Goal: Transaction & Acquisition: Purchase product/service

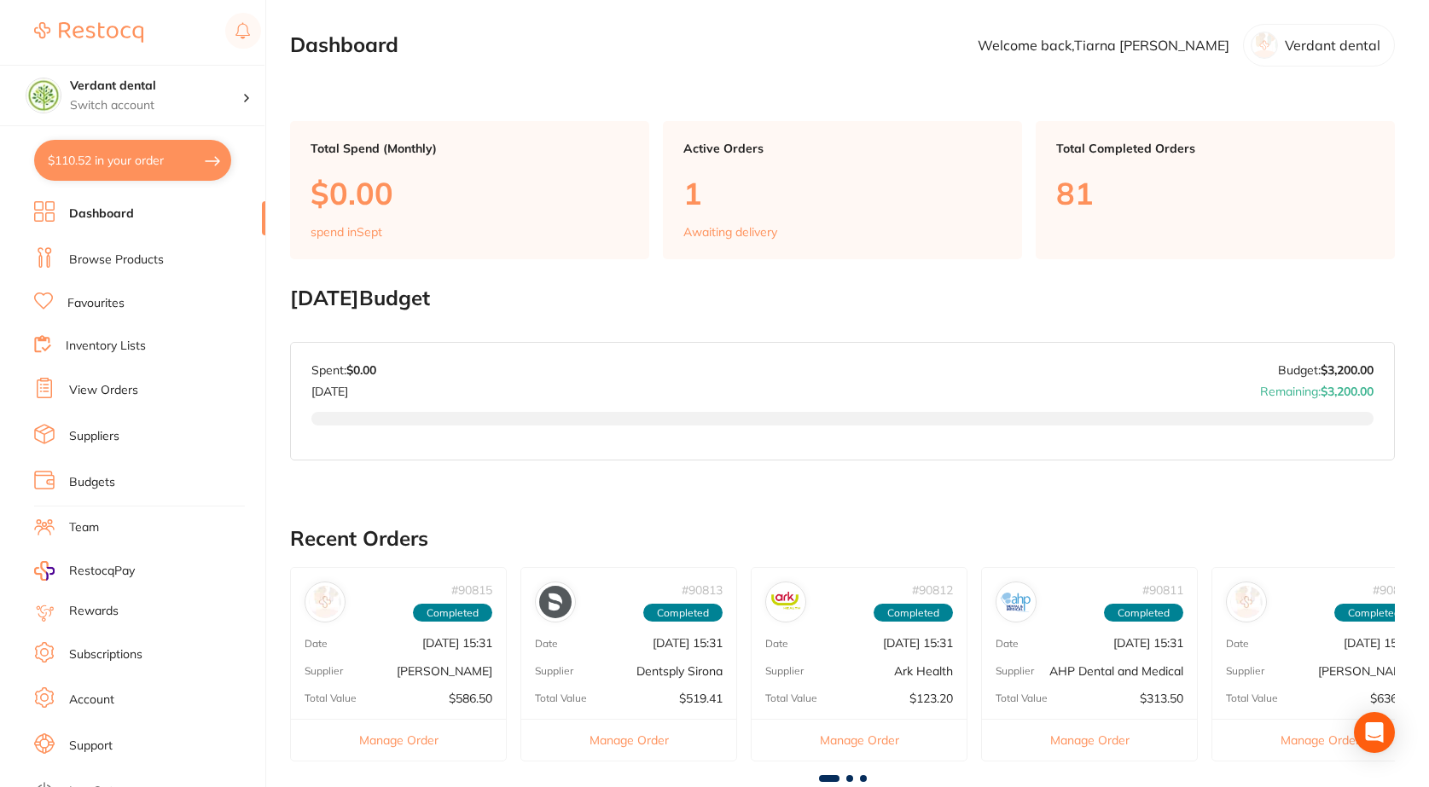
click at [153, 174] on button "$110.52 in your order" at bounding box center [132, 160] width 197 height 41
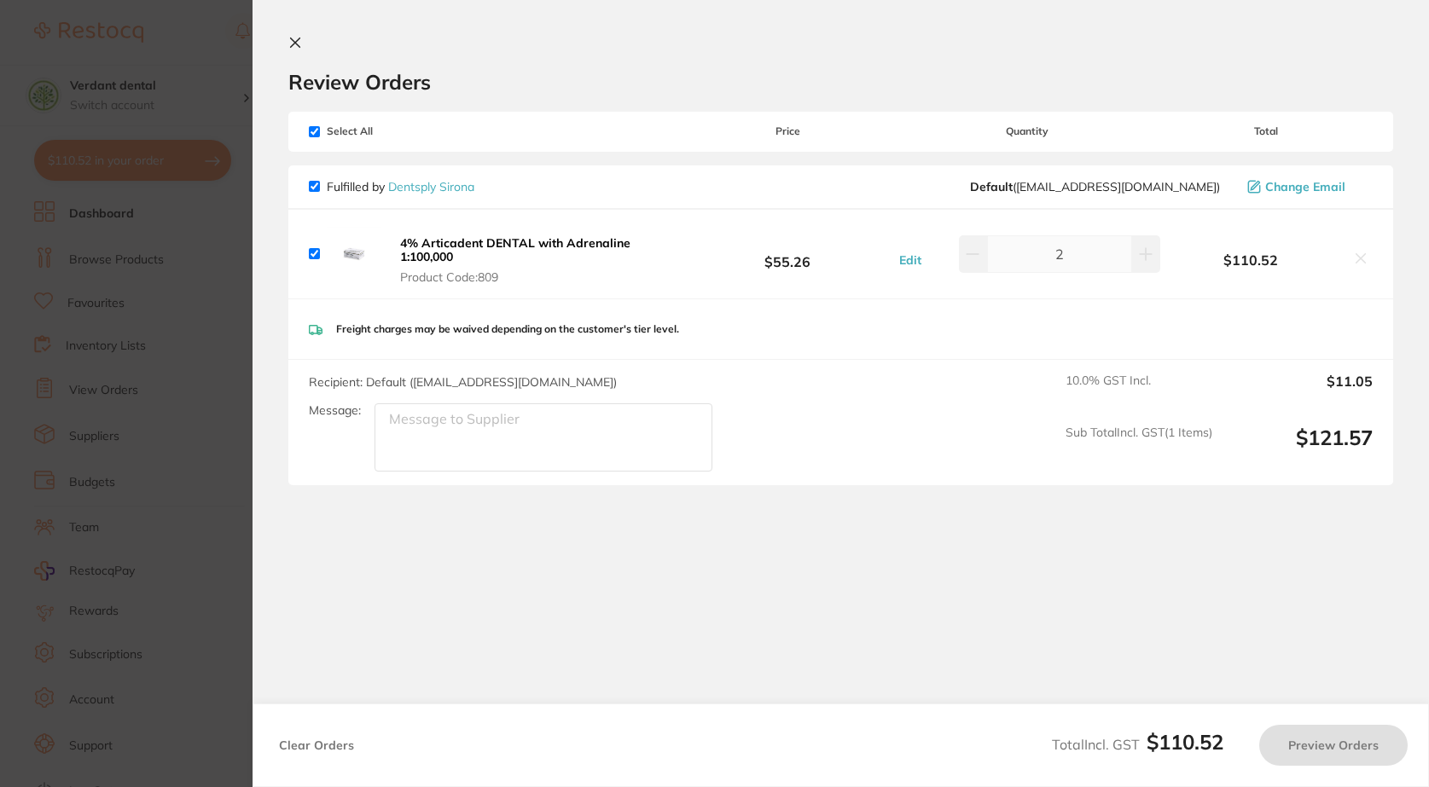
checkbox input "true"
click at [224, 272] on section "Update RRP Set your pre negotiated price for this item. Item Agreed RRP (excl. …" at bounding box center [716, 393] width 1433 height 787
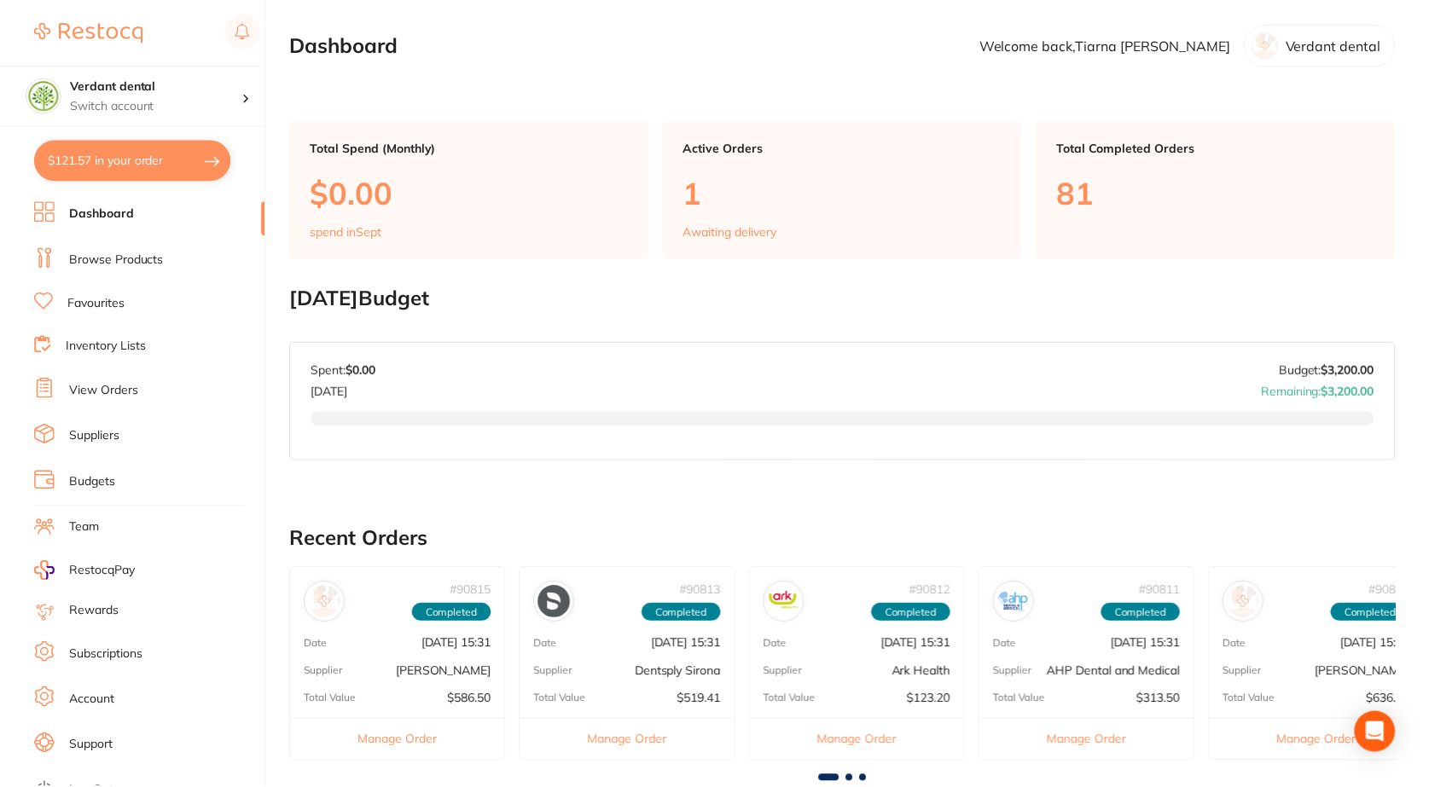
scroll to position [477, 0]
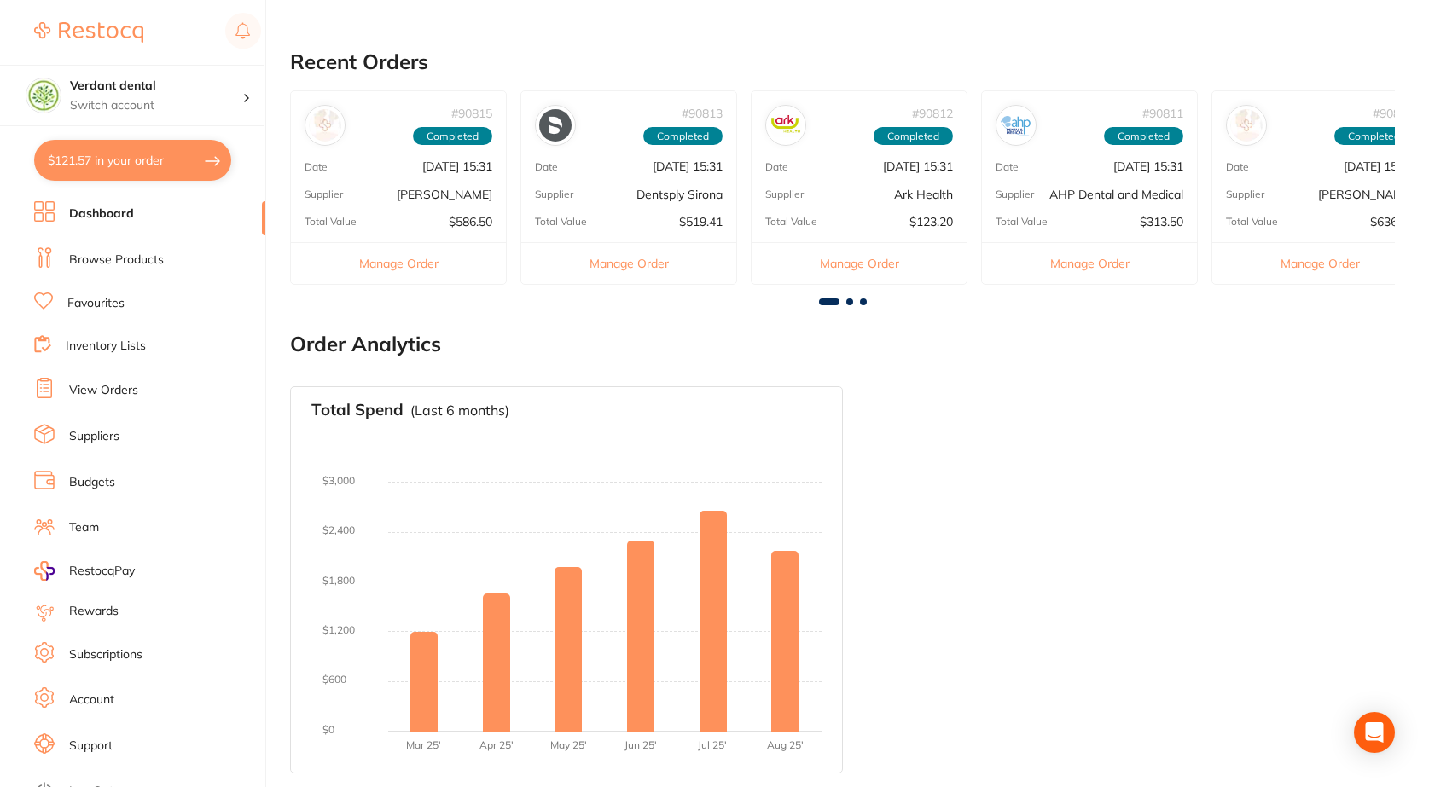
click at [107, 307] on link "Favourites" at bounding box center [95, 303] width 57 height 17
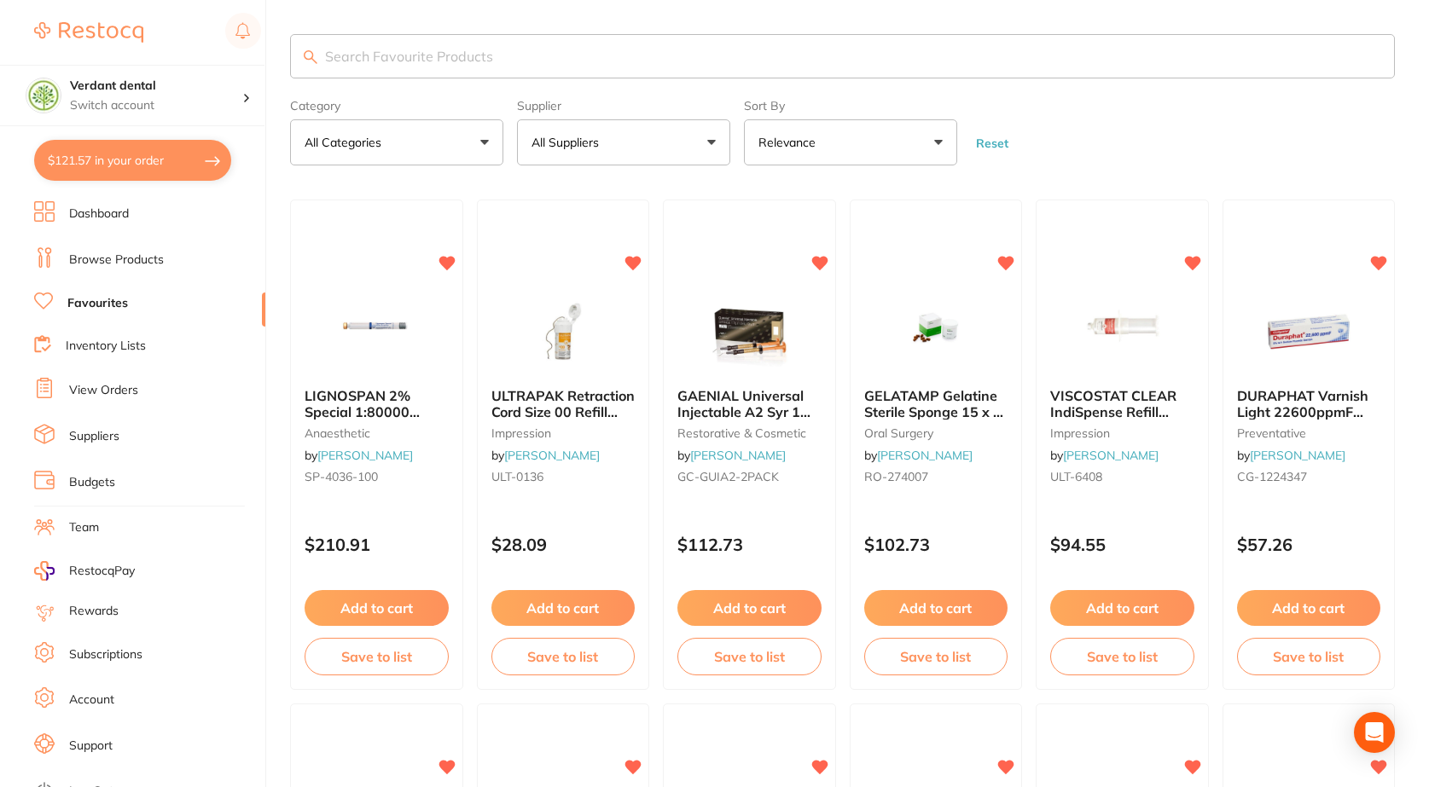
click at [340, 60] on input "search" at bounding box center [842, 56] width 1105 height 44
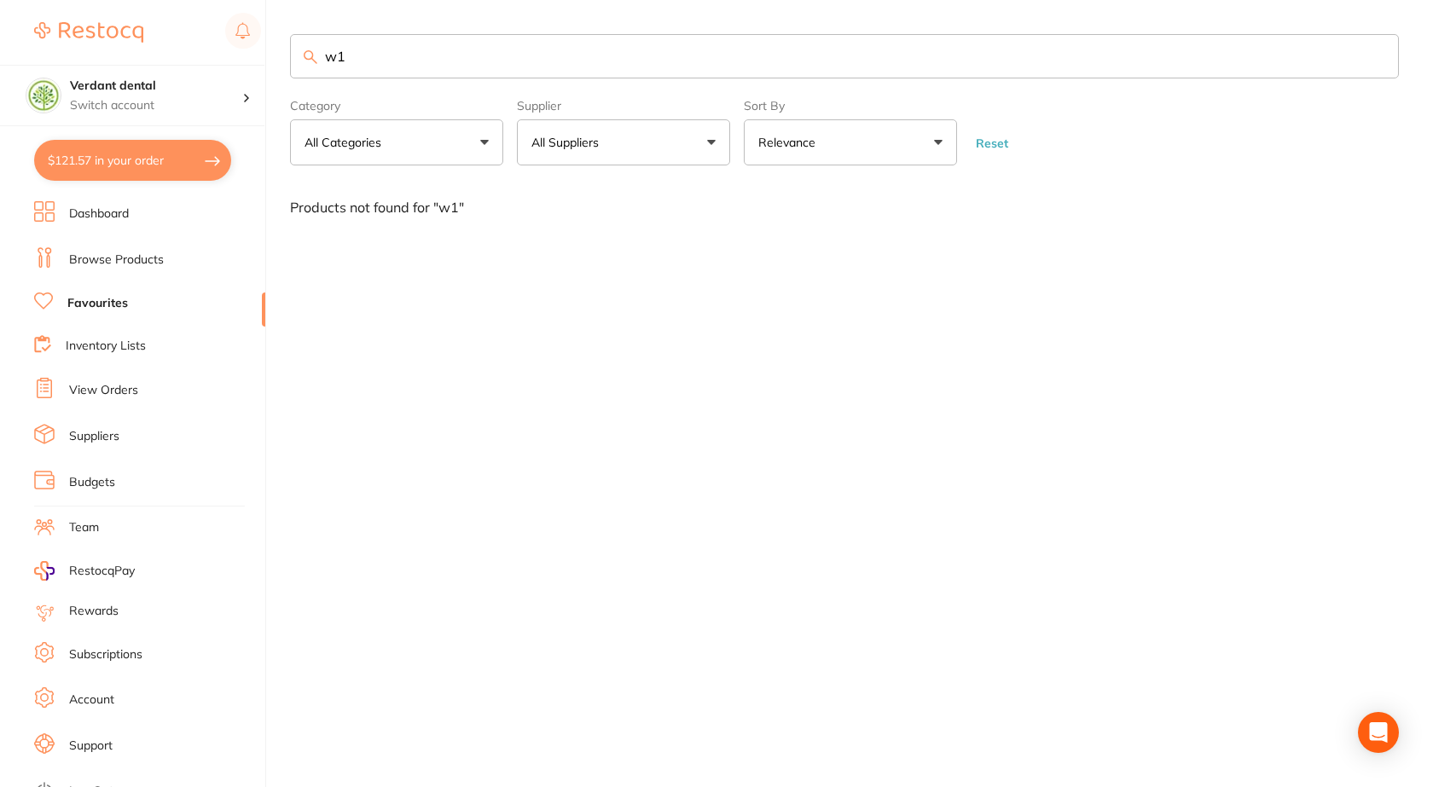
type input "w1"
click at [99, 265] on link "Browse Products" at bounding box center [116, 260] width 95 height 17
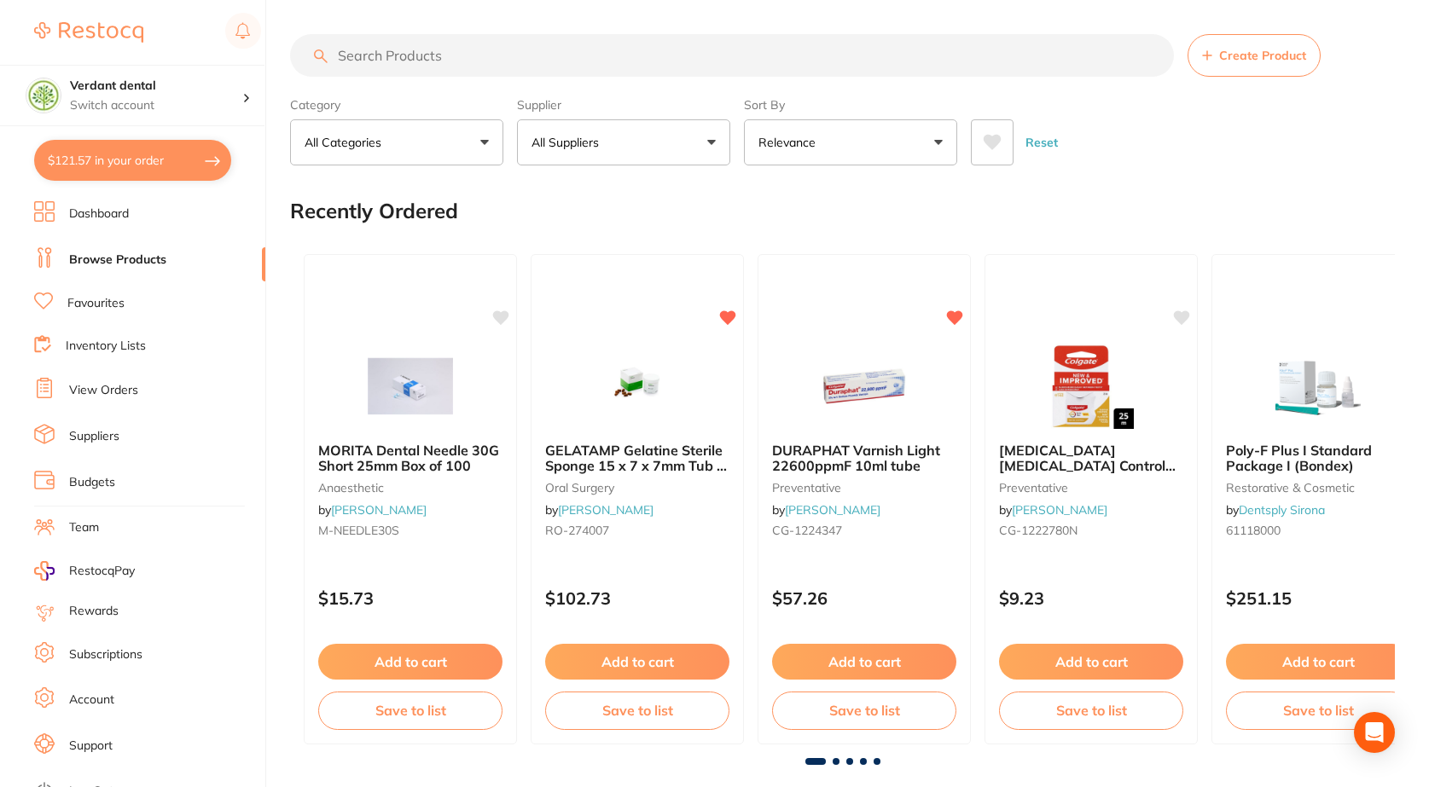
click at [439, 60] on input "search" at bounding box center [732, 55] width 884 height 43
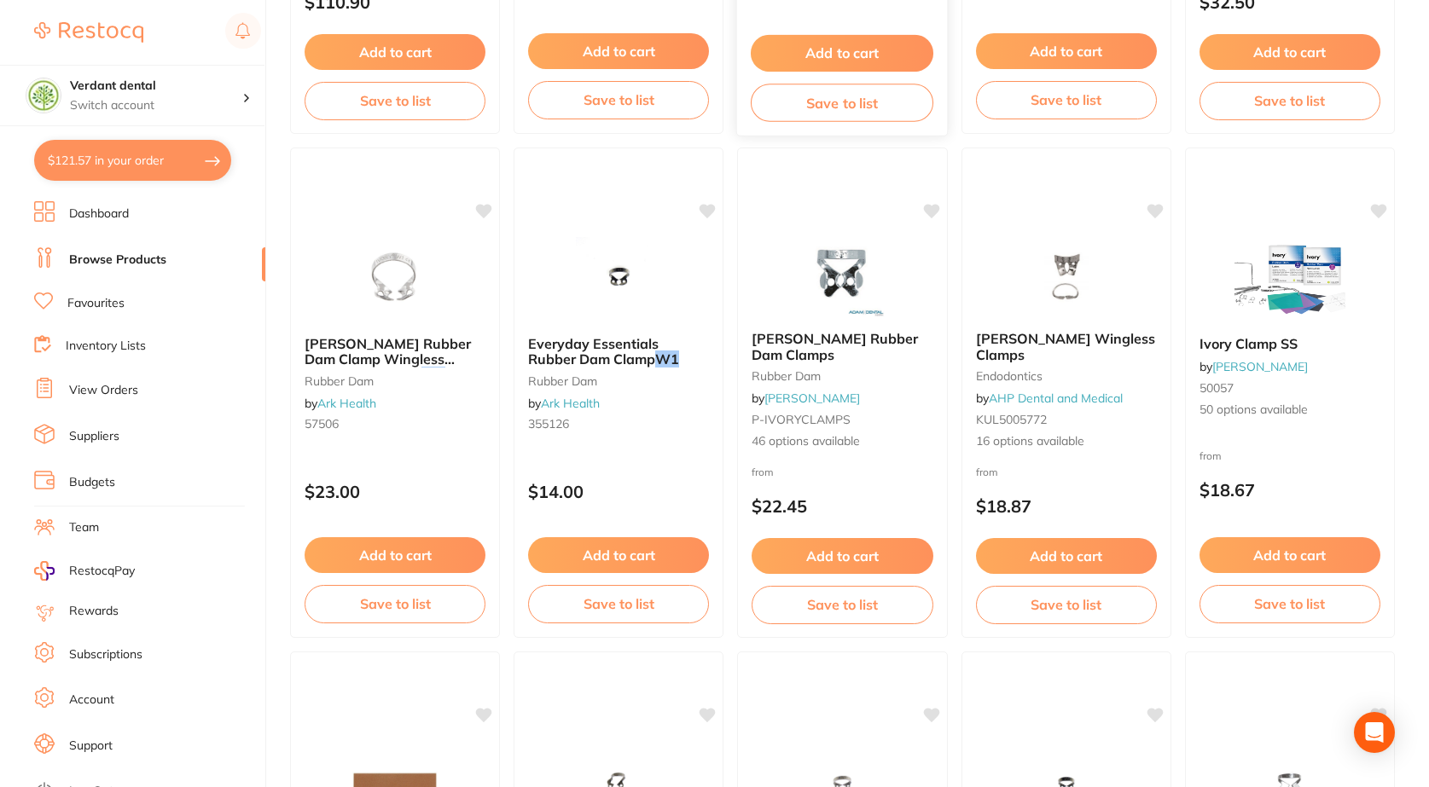
scroll to position [171, 0]
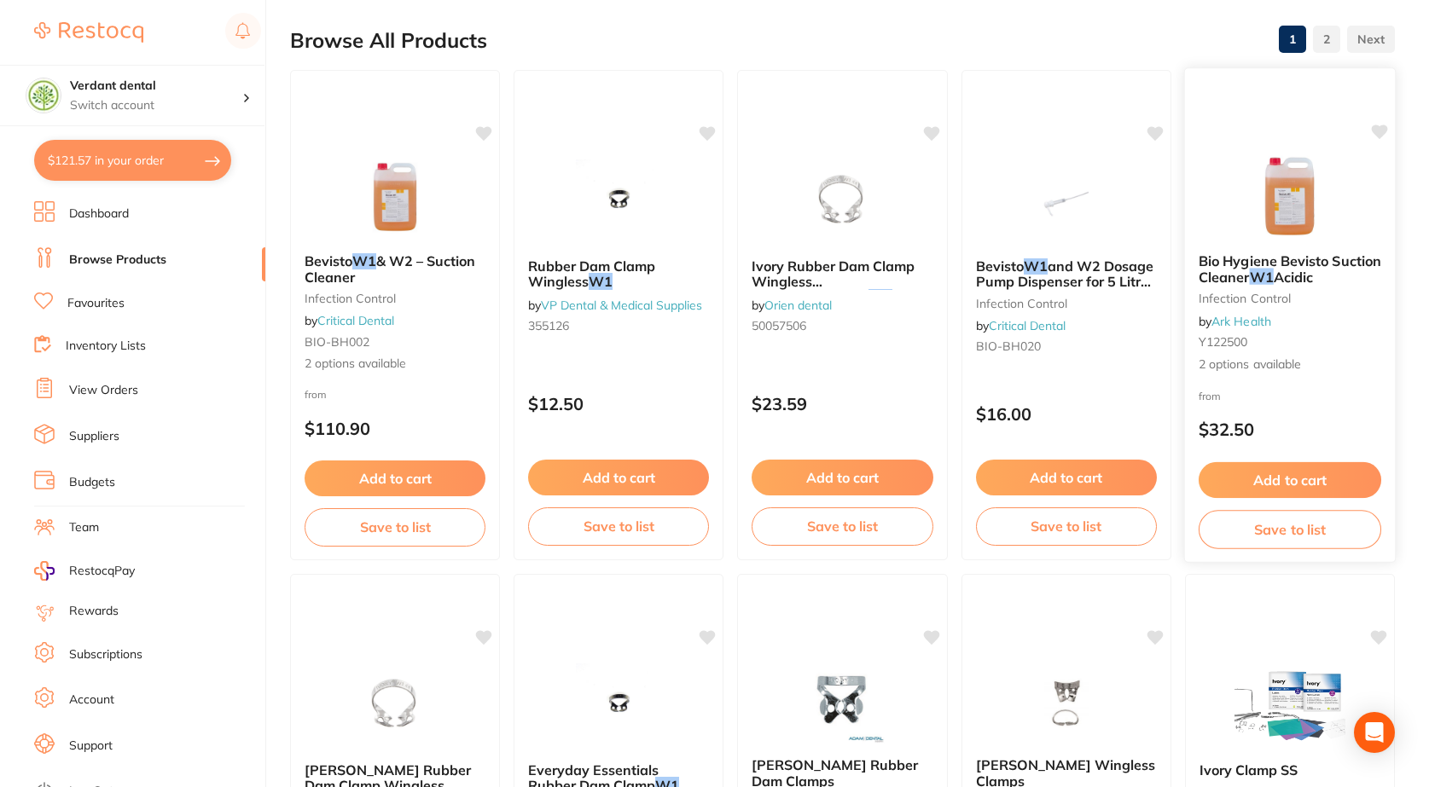
drag, startPoint x: 1200, startPoint y: 256, endPoint x: 1383, endPoint y: 277, distance: 183.8
click at [1383, 277] on div "Bio Hygiene Bevisto Suction Cleaner W1 Acidic infection control by Ark Health Y…" at bounding box center [1290, 314] width 211 height 148
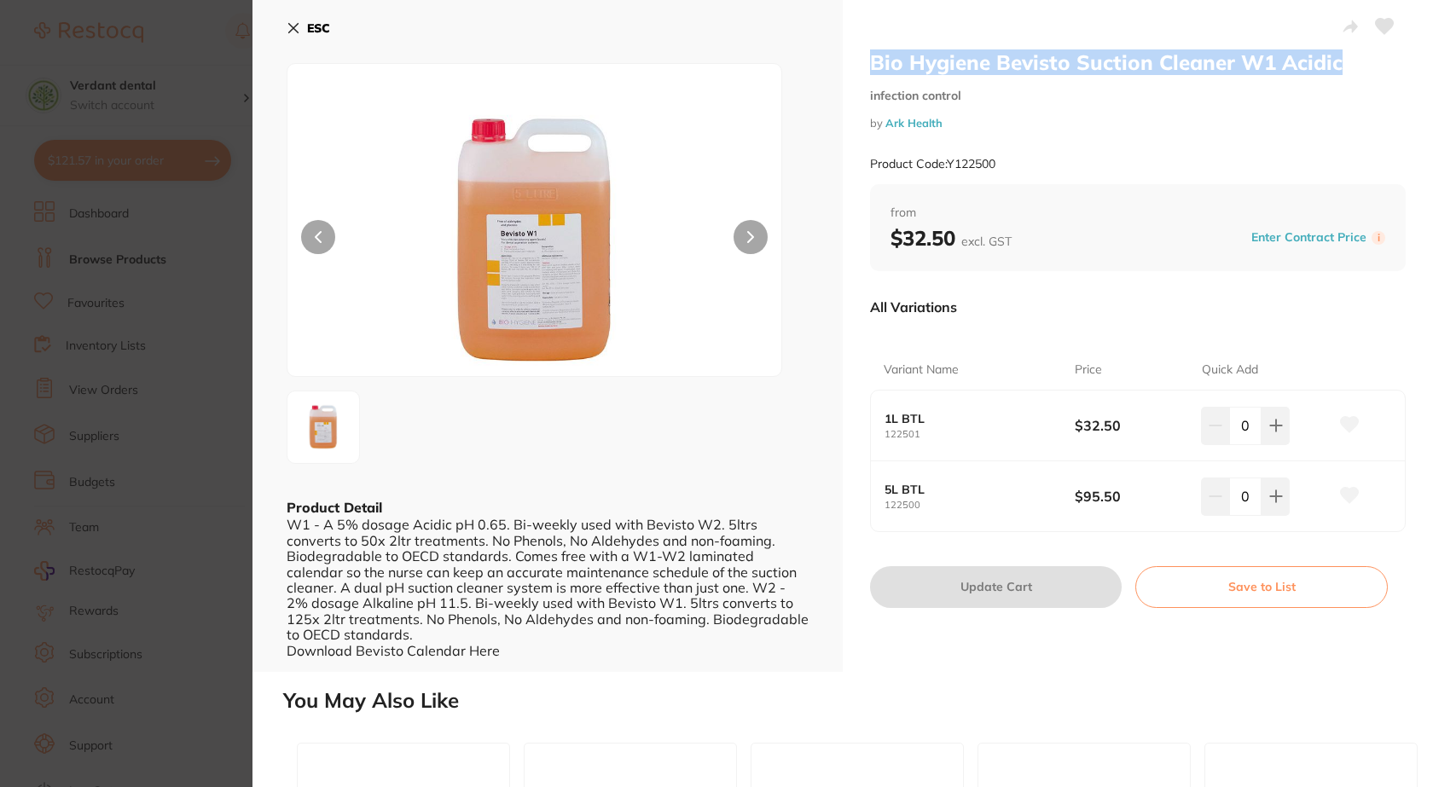
drag, startPoint x: 861, startPoint y: 61, endPoint x: 1338, endPoint y: 67, distance: 477.8
click at [1338, 67] on div "Bio Hygiene Bevisto Suction Cleaner W1 Acidic infection control by Ark Health P…" at bounding box center [1138, 336] width 590 height 672
copy h2 "Bio Hygiene Bevisto Suction Cleaner W1 Acidic"
click at [293, 26] on icon at bounding box center [293, 28] width 9 height 9
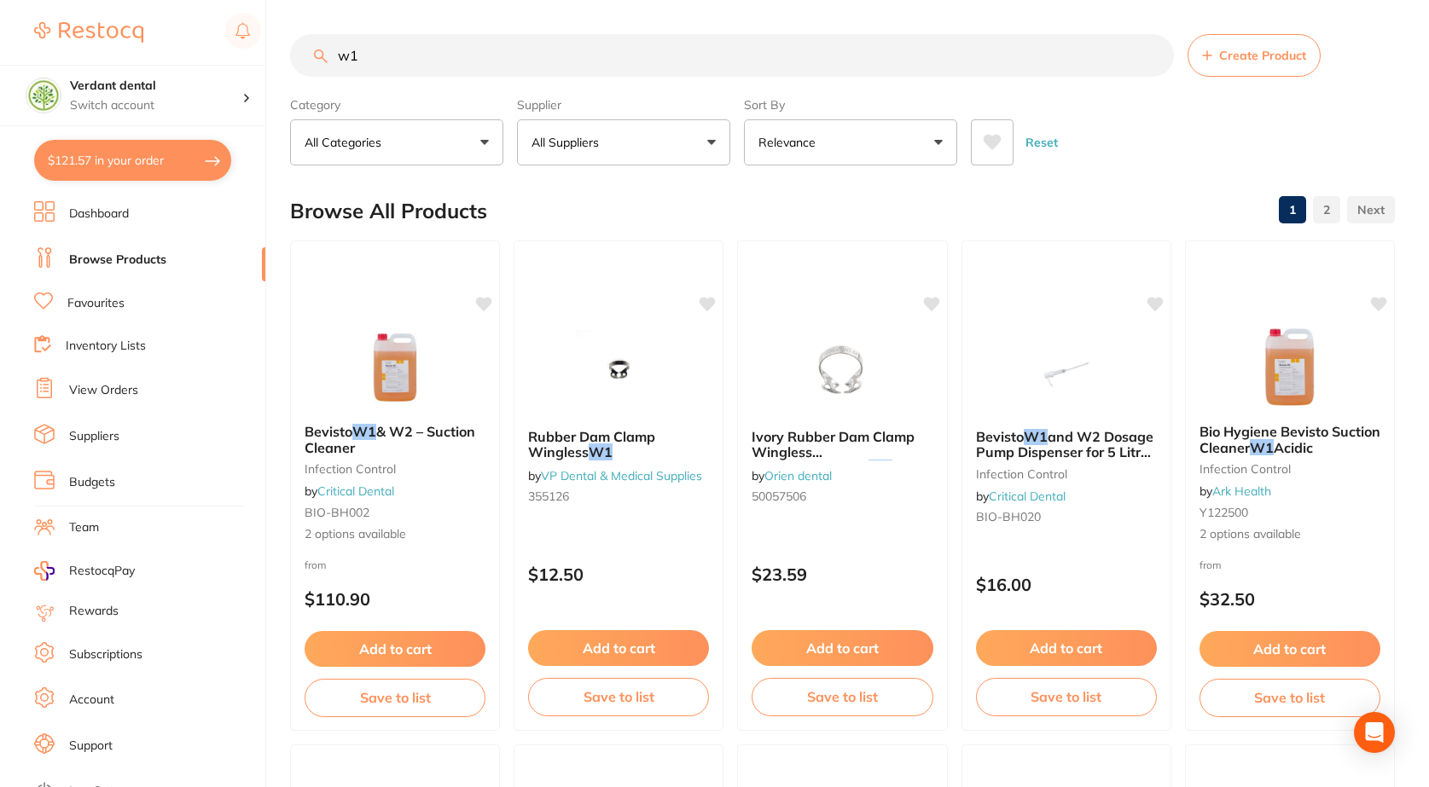
click at [436, 63] on input "w1" at bounding box center [732, 55] width 884 height 43
type input "w"
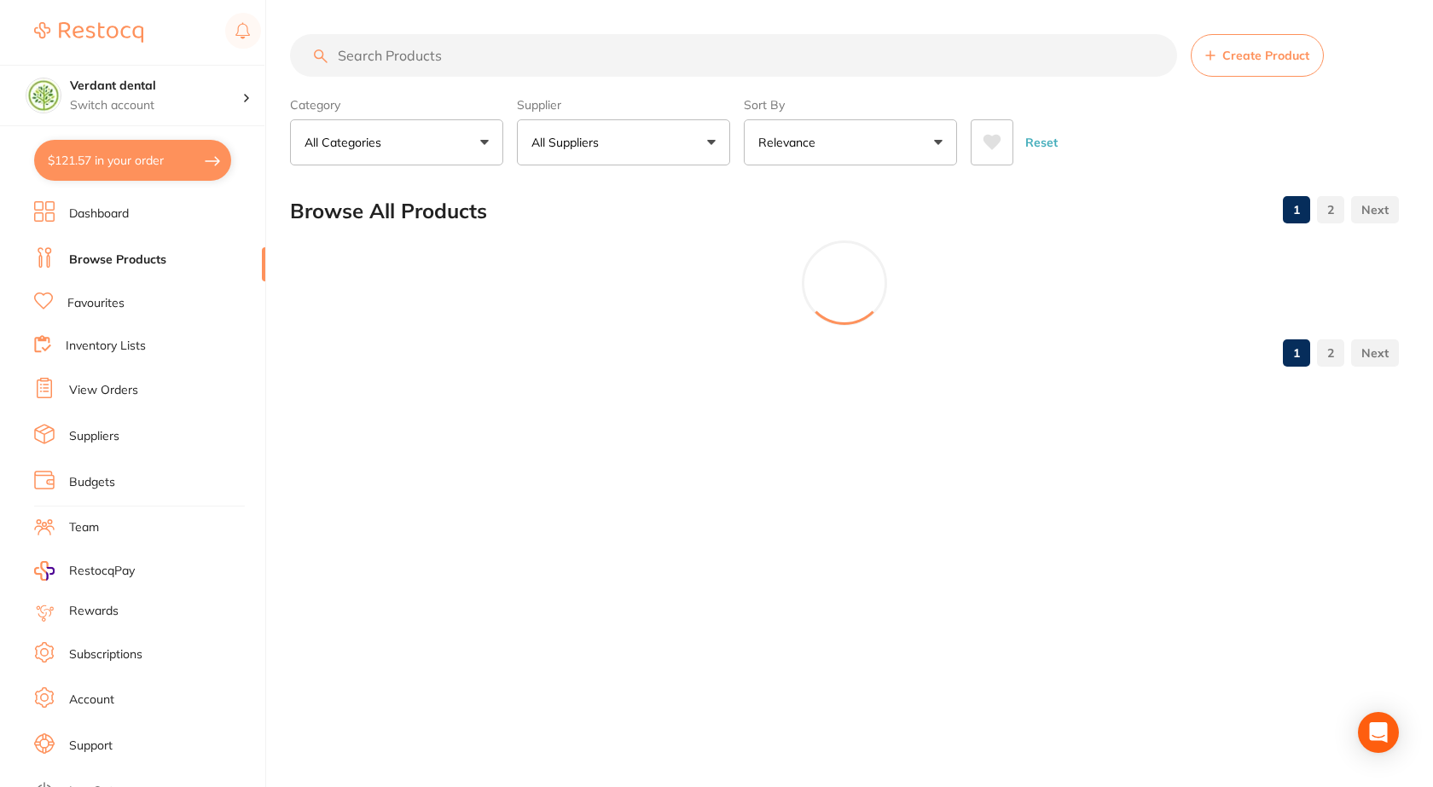
paste input "Bio Hygiene Bevisto Suction Cleaner W1 Acidic"
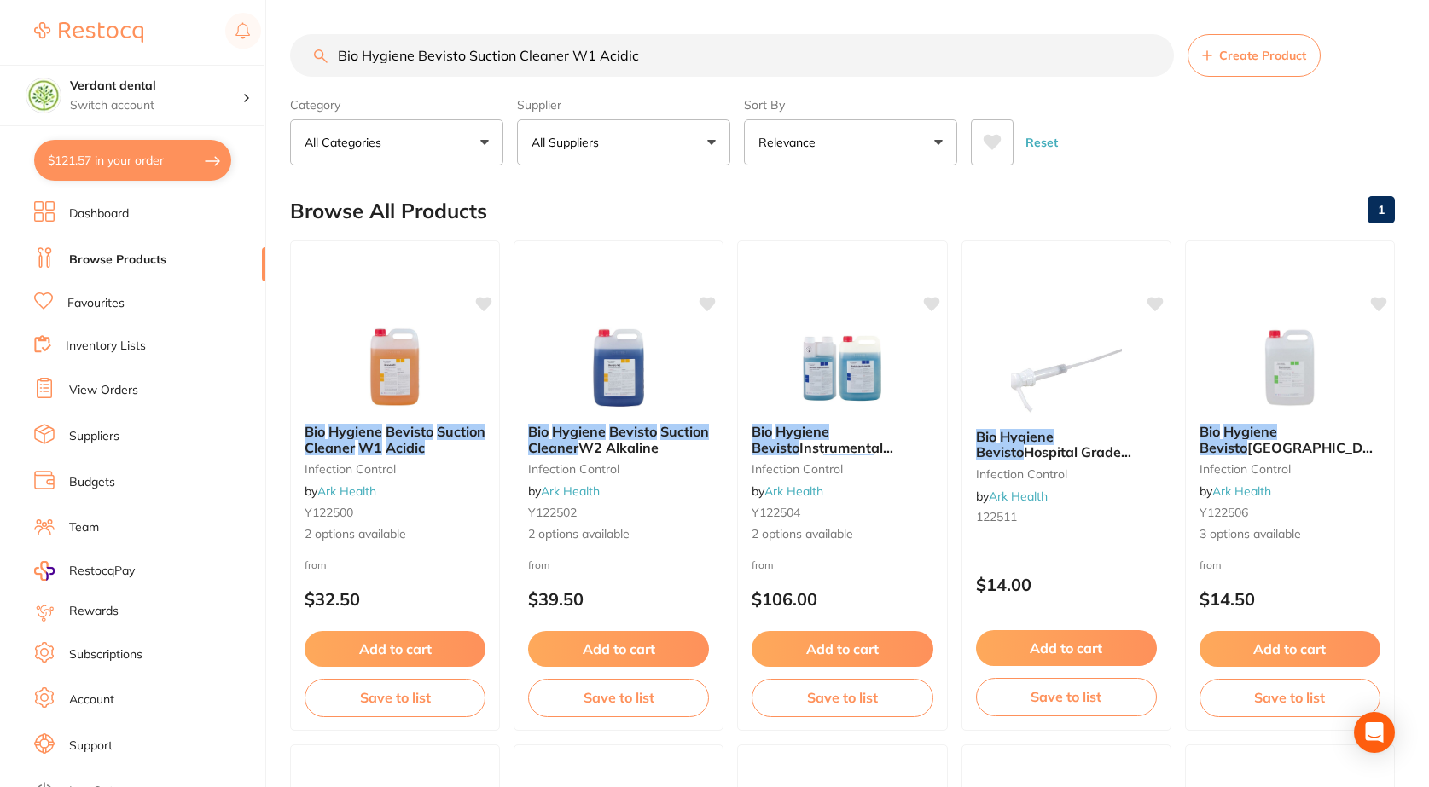
type input "Bio Hygiene Bevisto Suction Cleaner W1 Acidic"
click at [955, 143] on button "Relevance" at bounding box center [850, 142] width 213 height 46
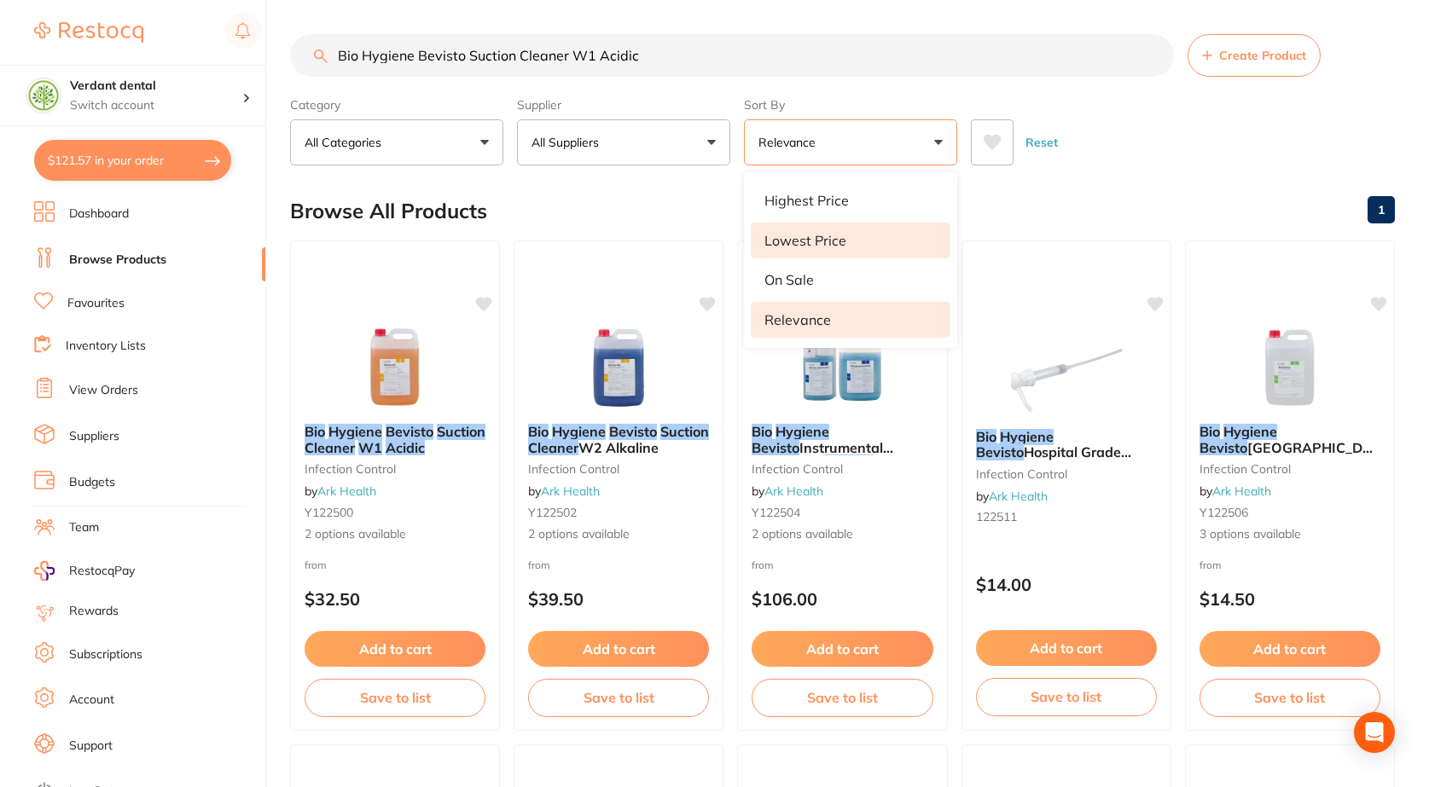
click at [871, 241] on li "Lowest Price" at bounding box center [851, 241] width 200 height 36
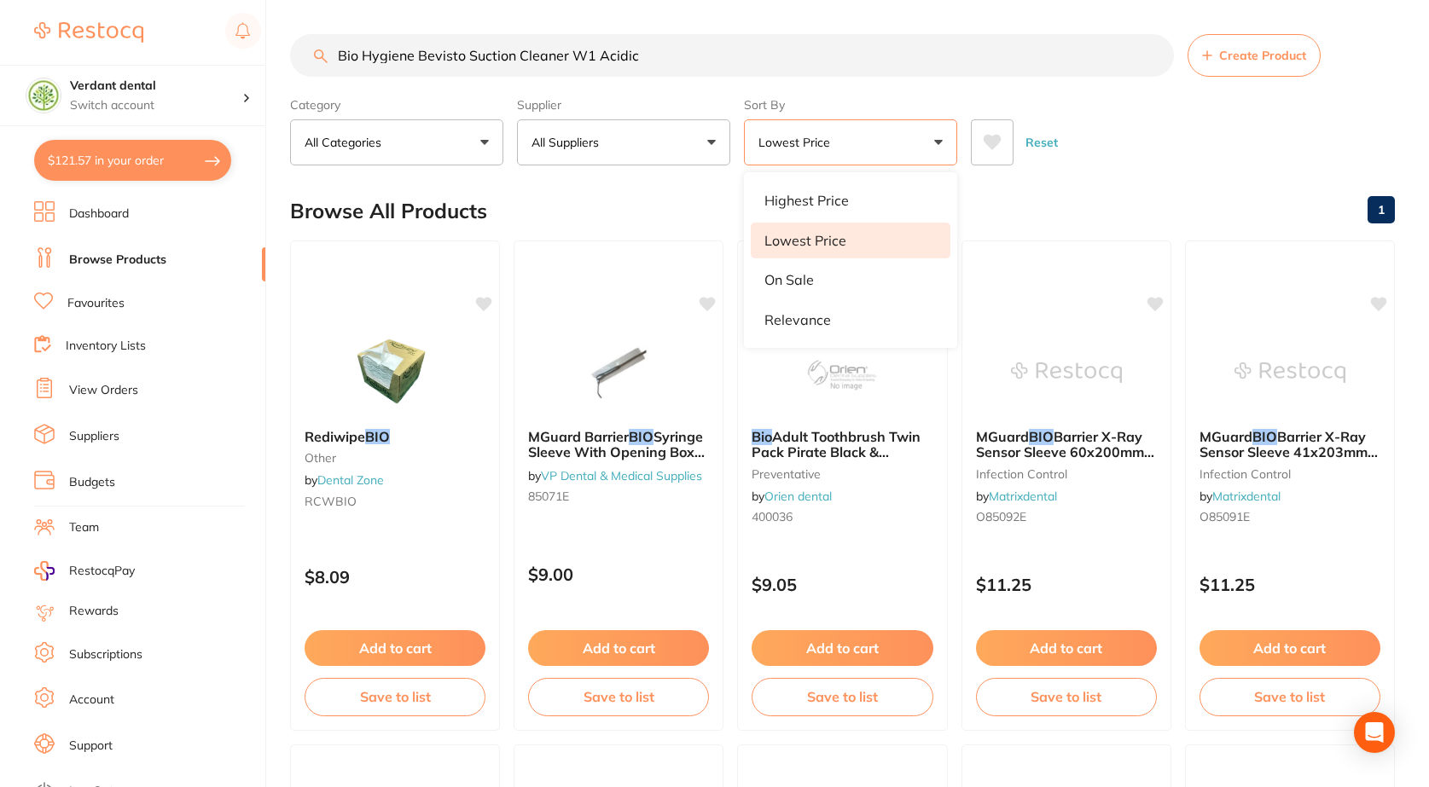
click at [1239, 149] on div "Reset" at bounding box center [1176, 136] width 410 height 60
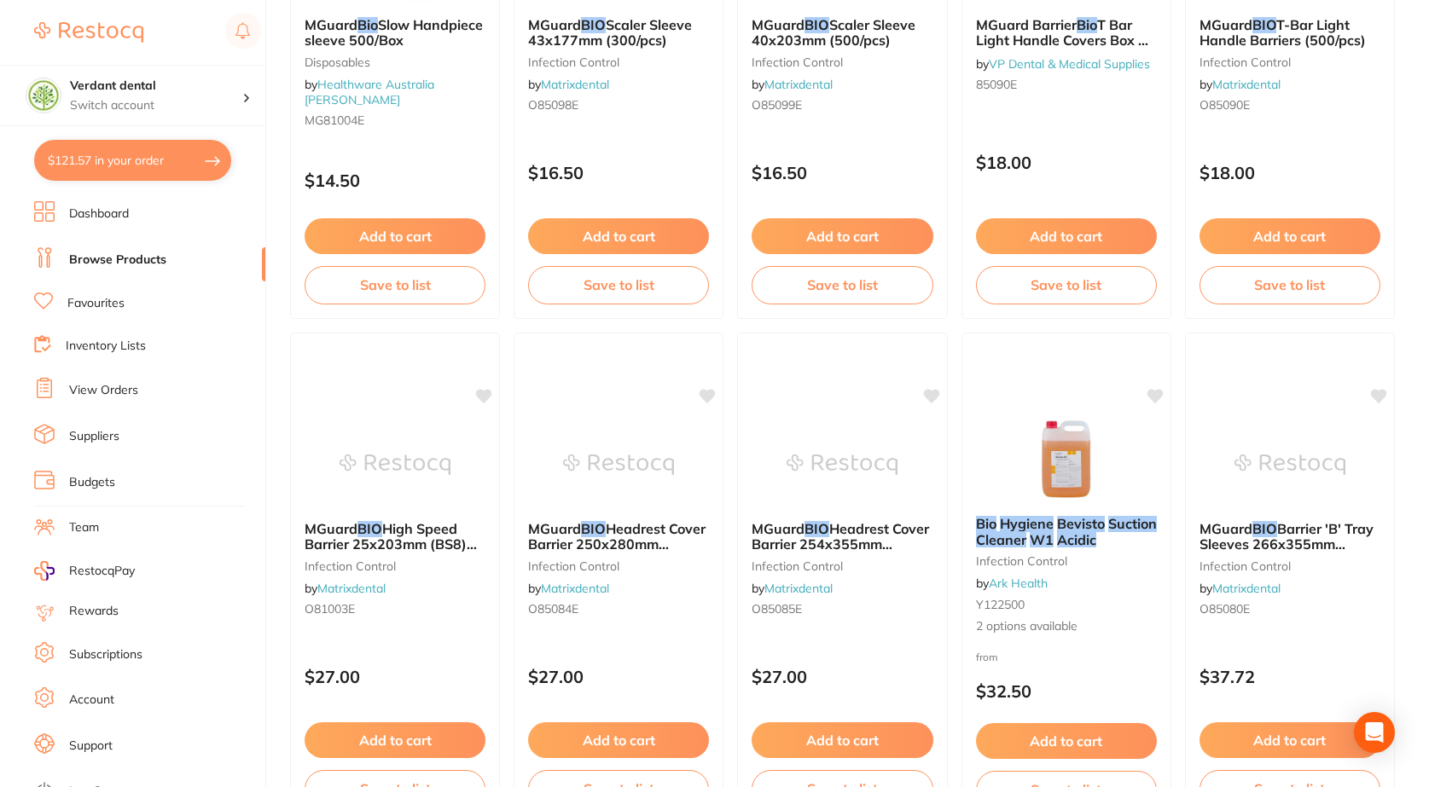
scroll to position [1450, 0]
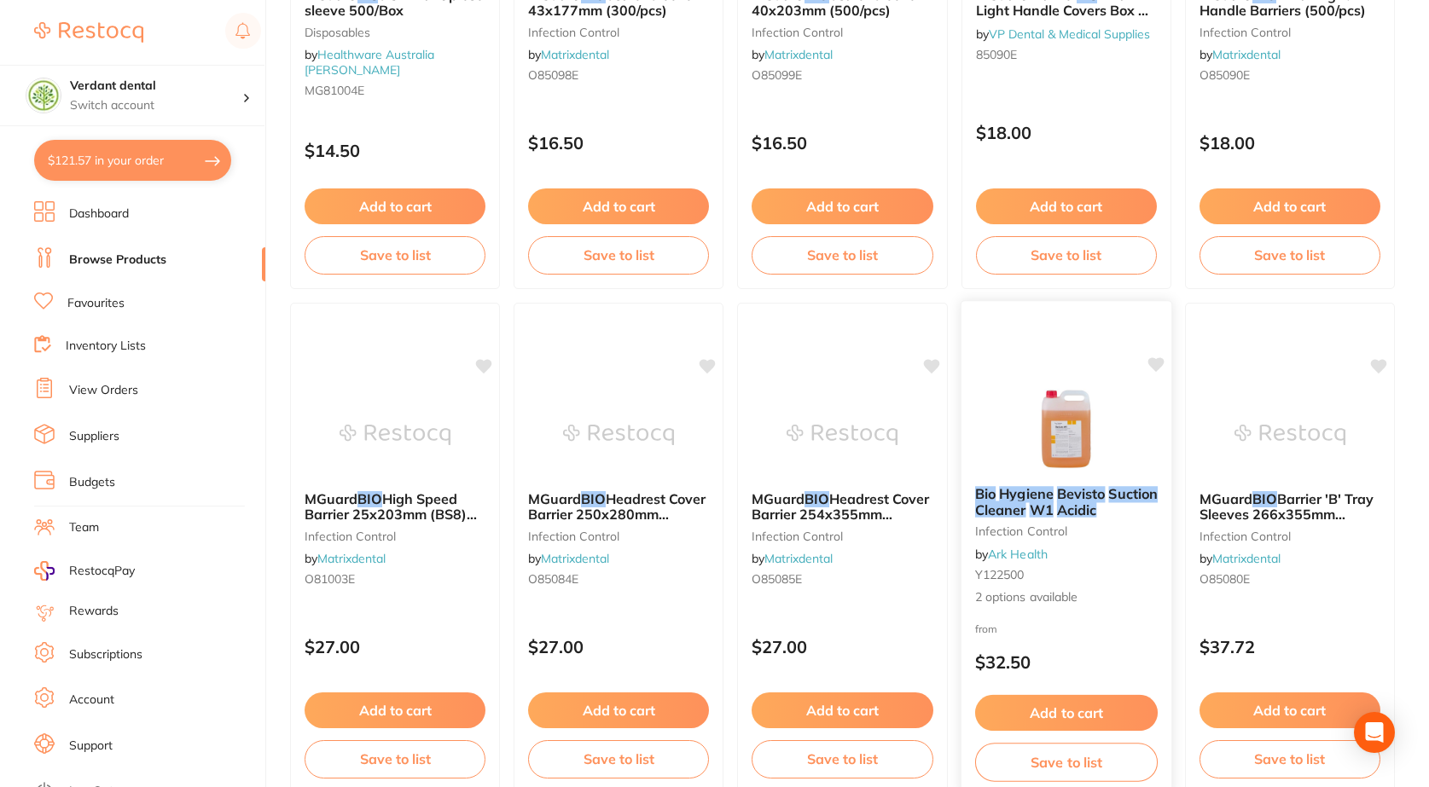
click at [1039, 460] on img at bounding box center [1066, 429] width 112 height 86
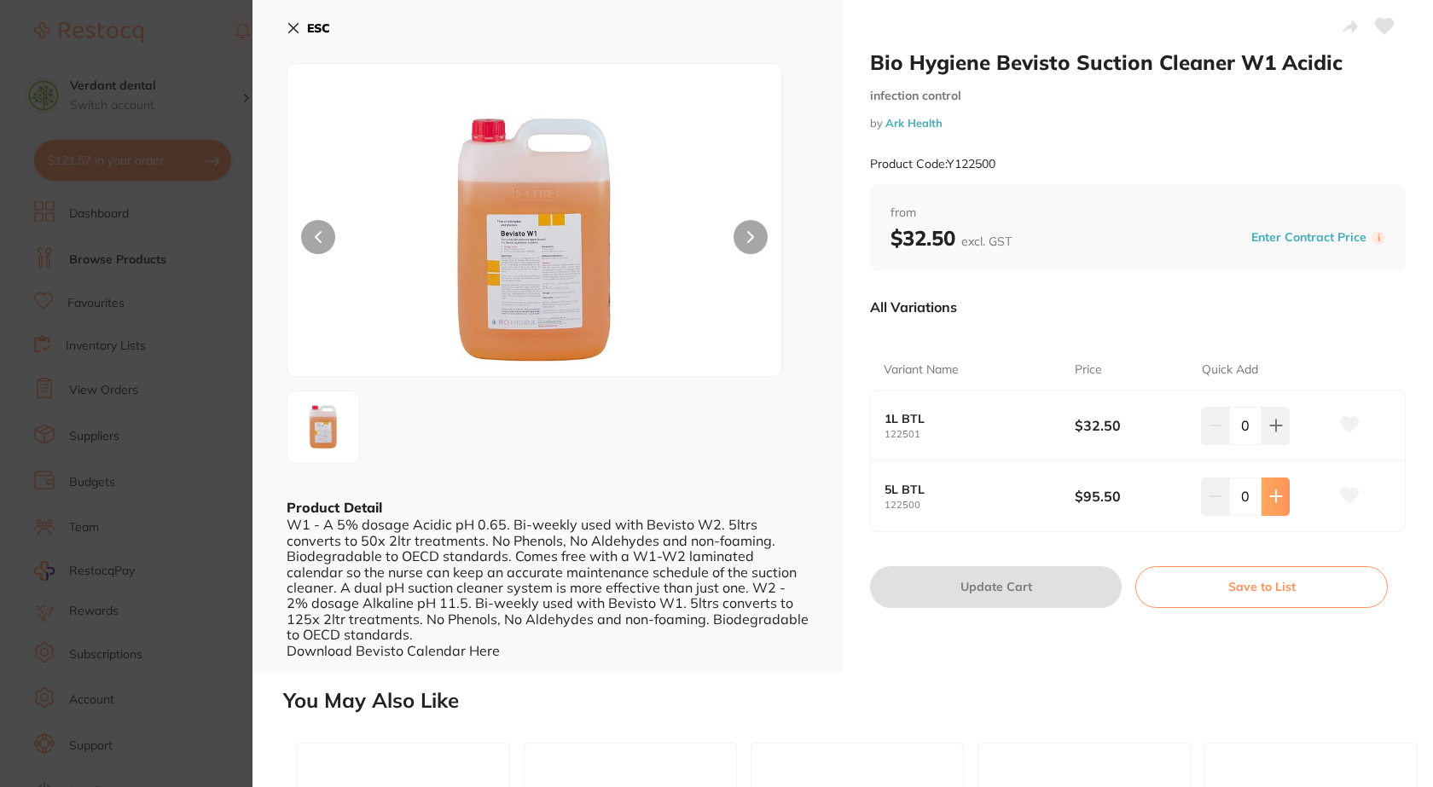
click at [1273, 505] on button at bounding box center [1276, 497] width 28 height 38
type input "1"
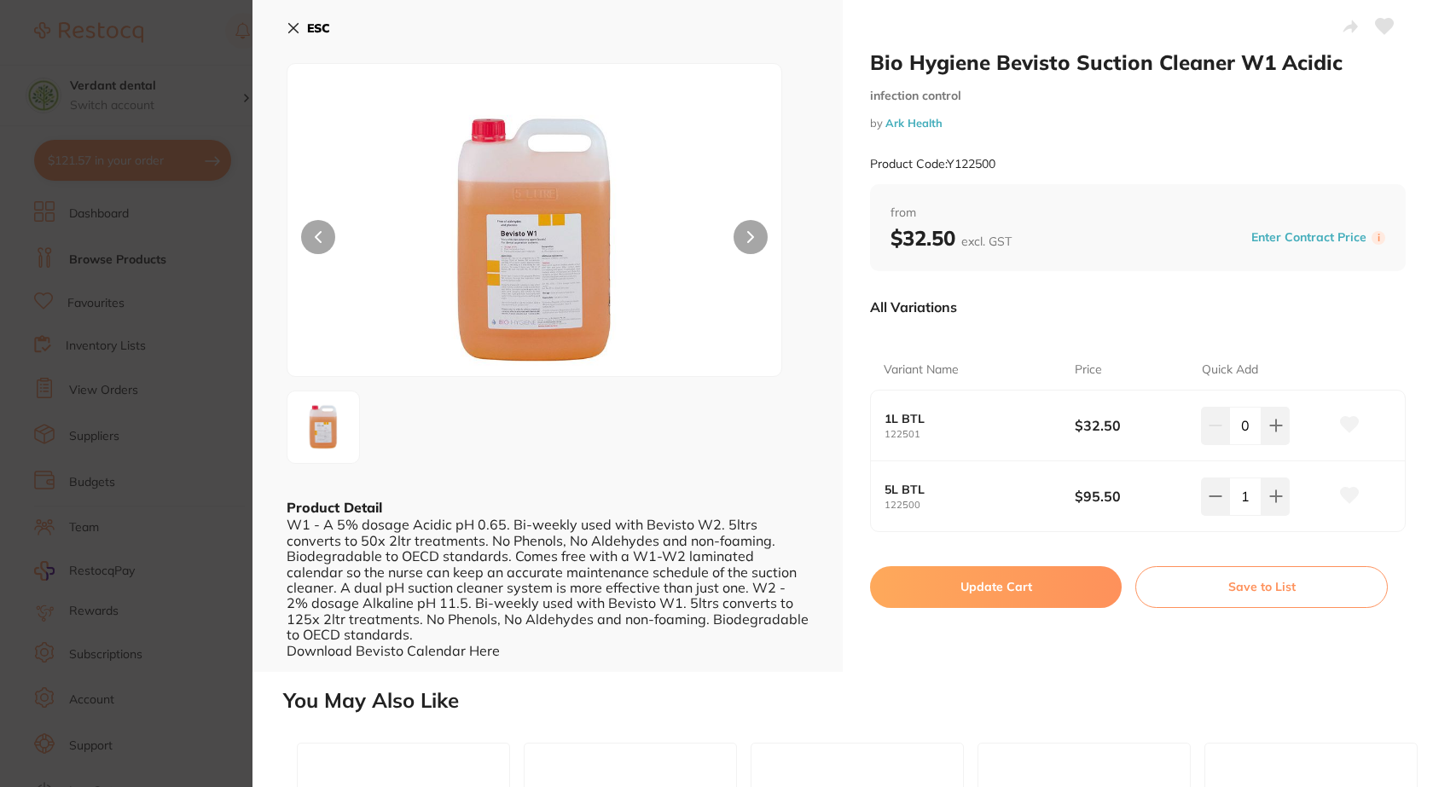
click at [949, 594] on button "Update Cart" at bounding box center [996, 586] width 252 height 41
checkbox input "false"
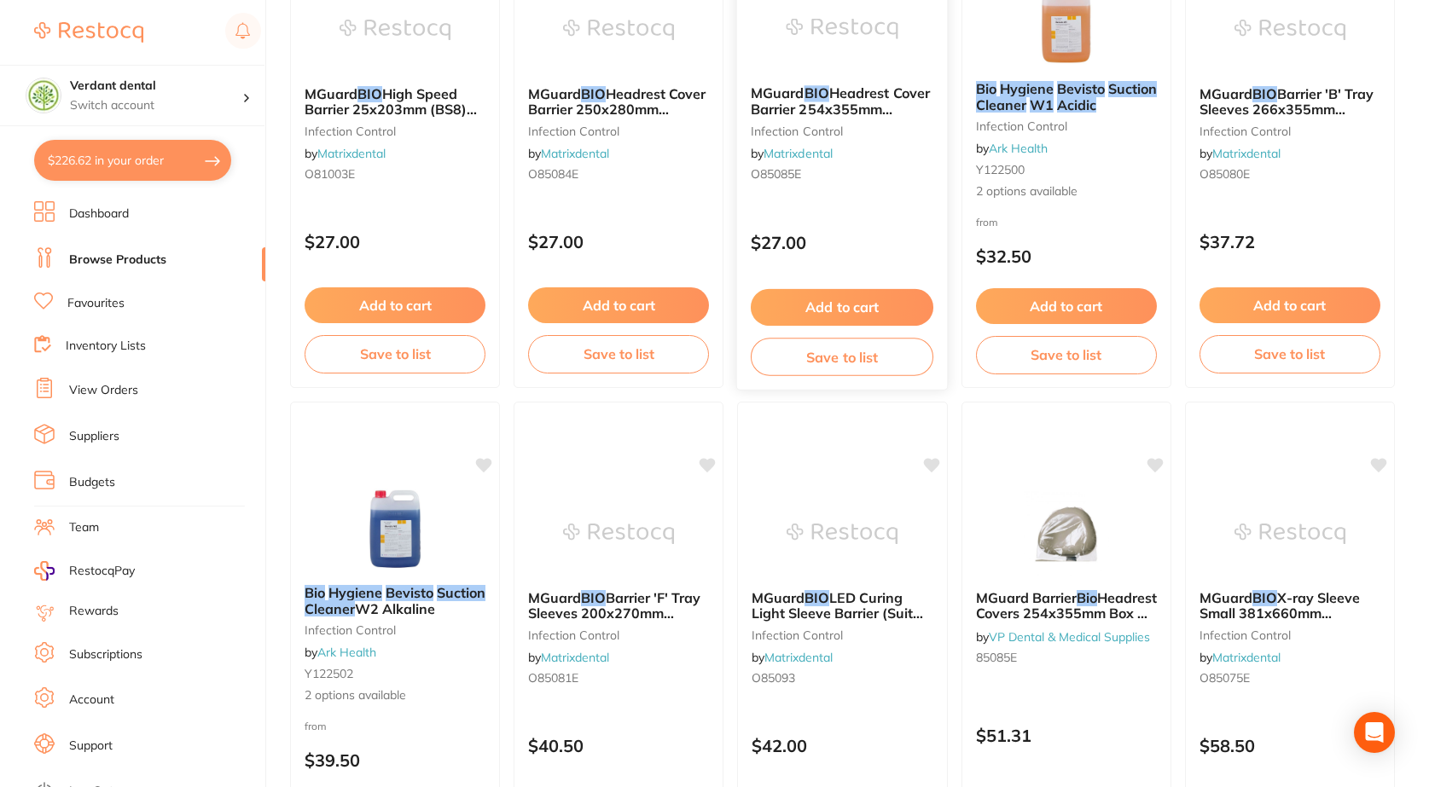
scroll to position [1877, 0]
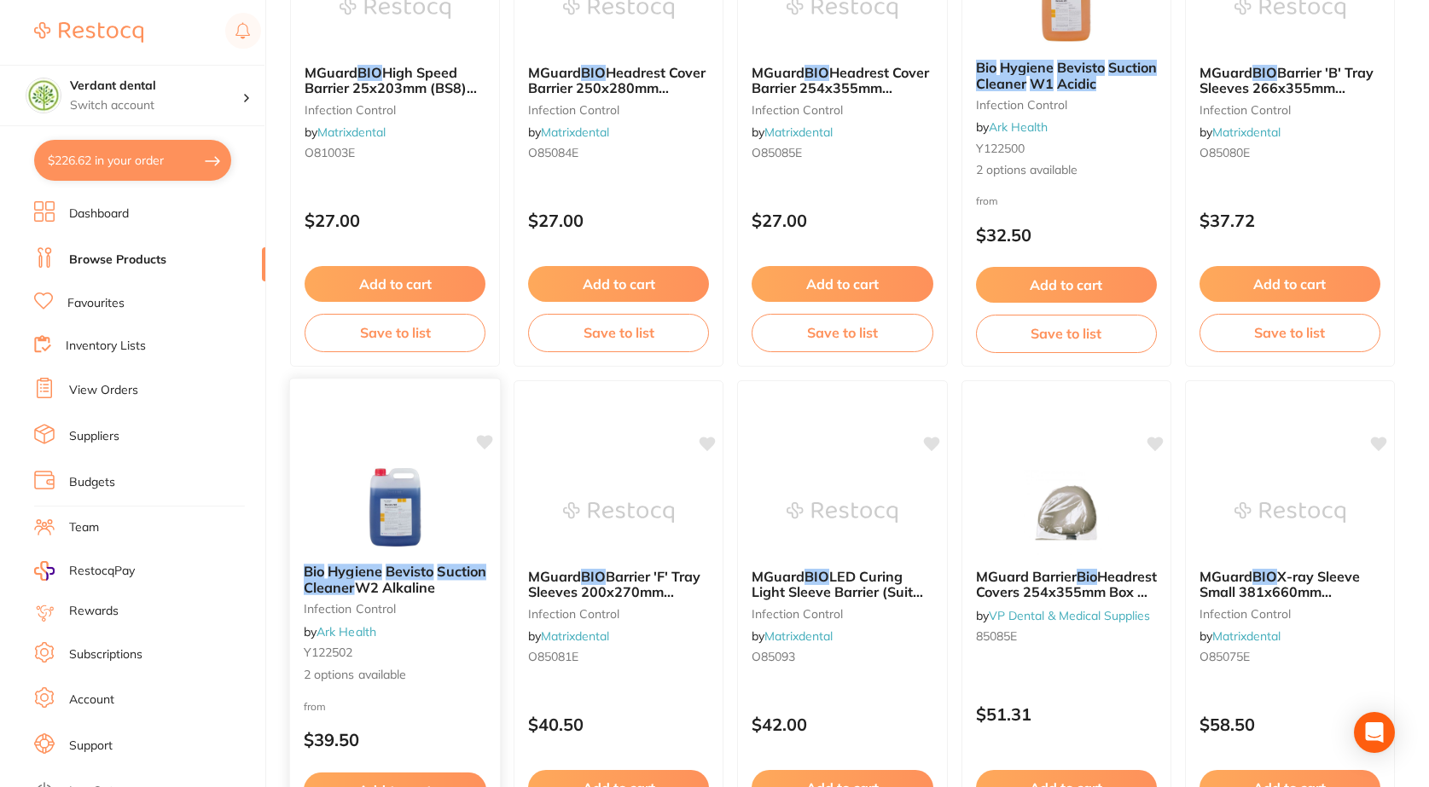
click at [392, 528] on img at bounding box center [395, 507] width 112 height 86
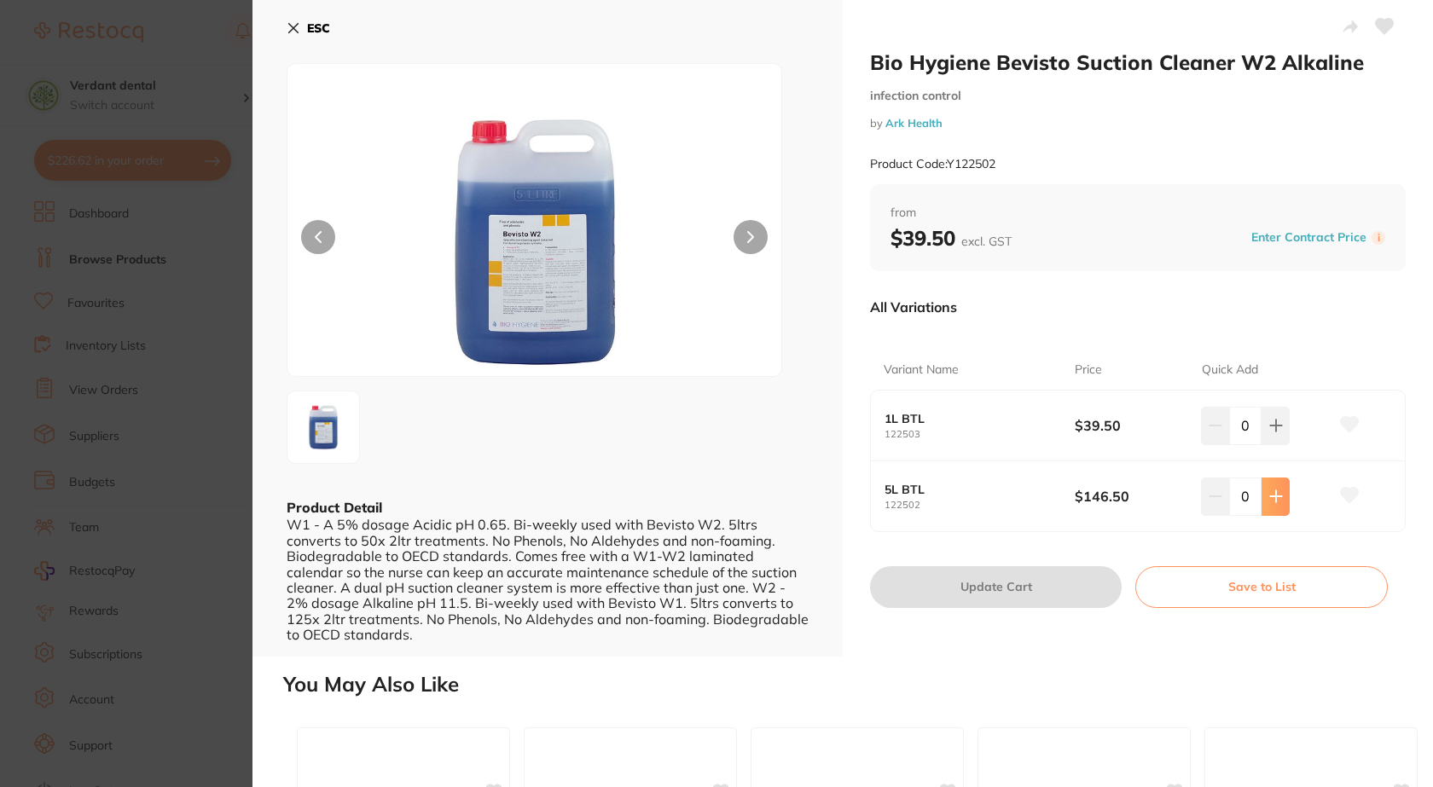
click at [1262, 502] on button at bounding box center [1276, 497] width 28 height 38
type input "1"
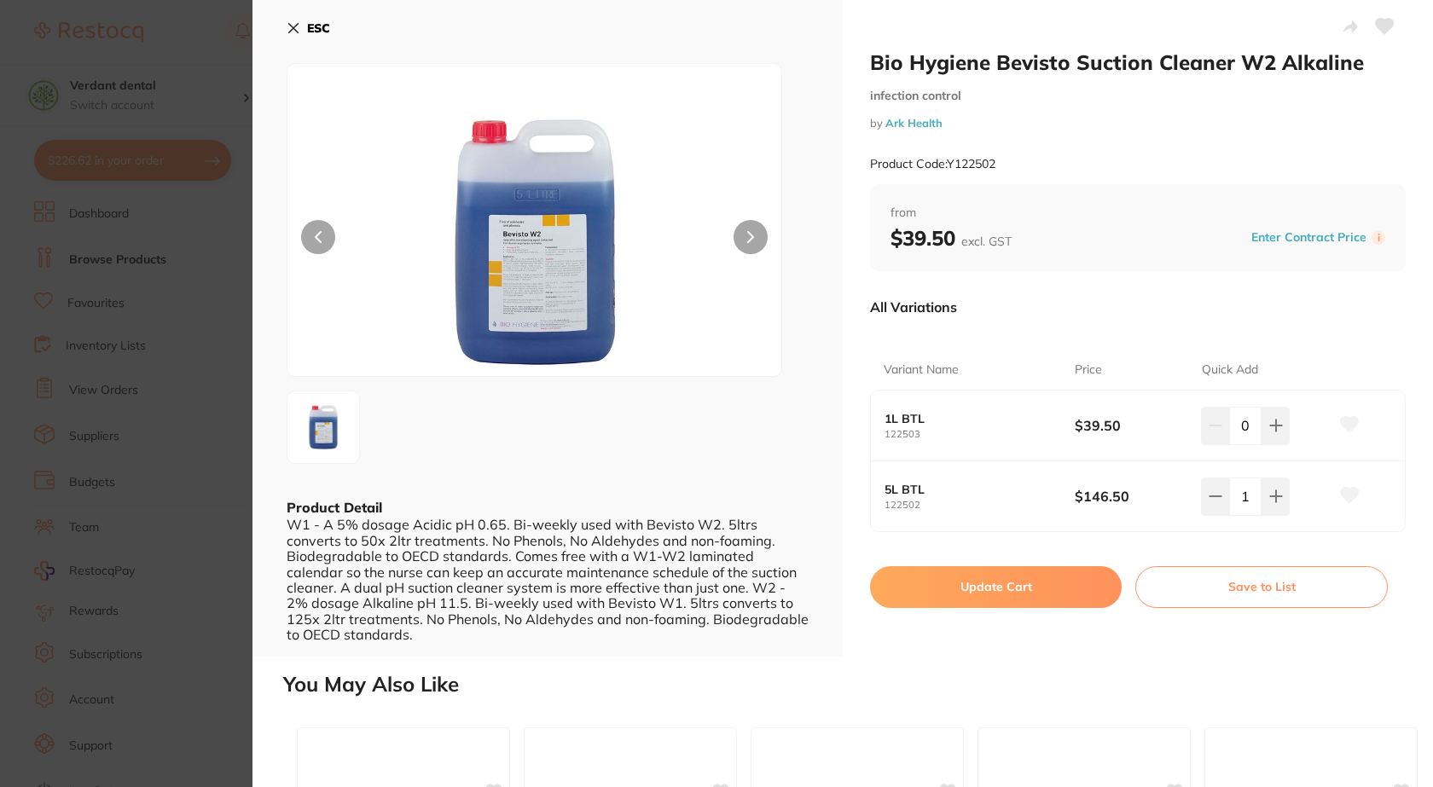
click at [1034, 596] on button "Update Cart" at bounding box center [996, 586] width 252 height 41
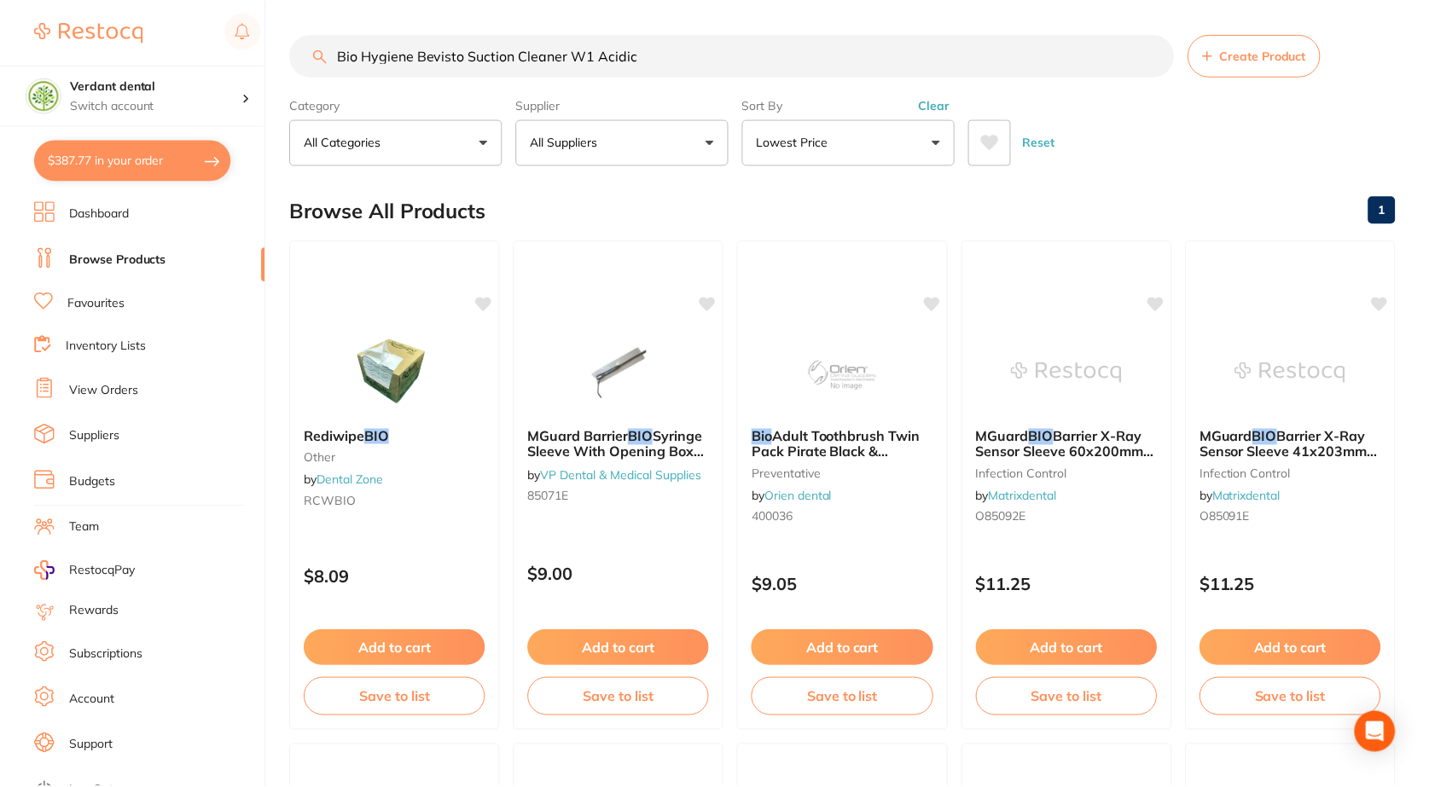
scroll to position [1877, 0]
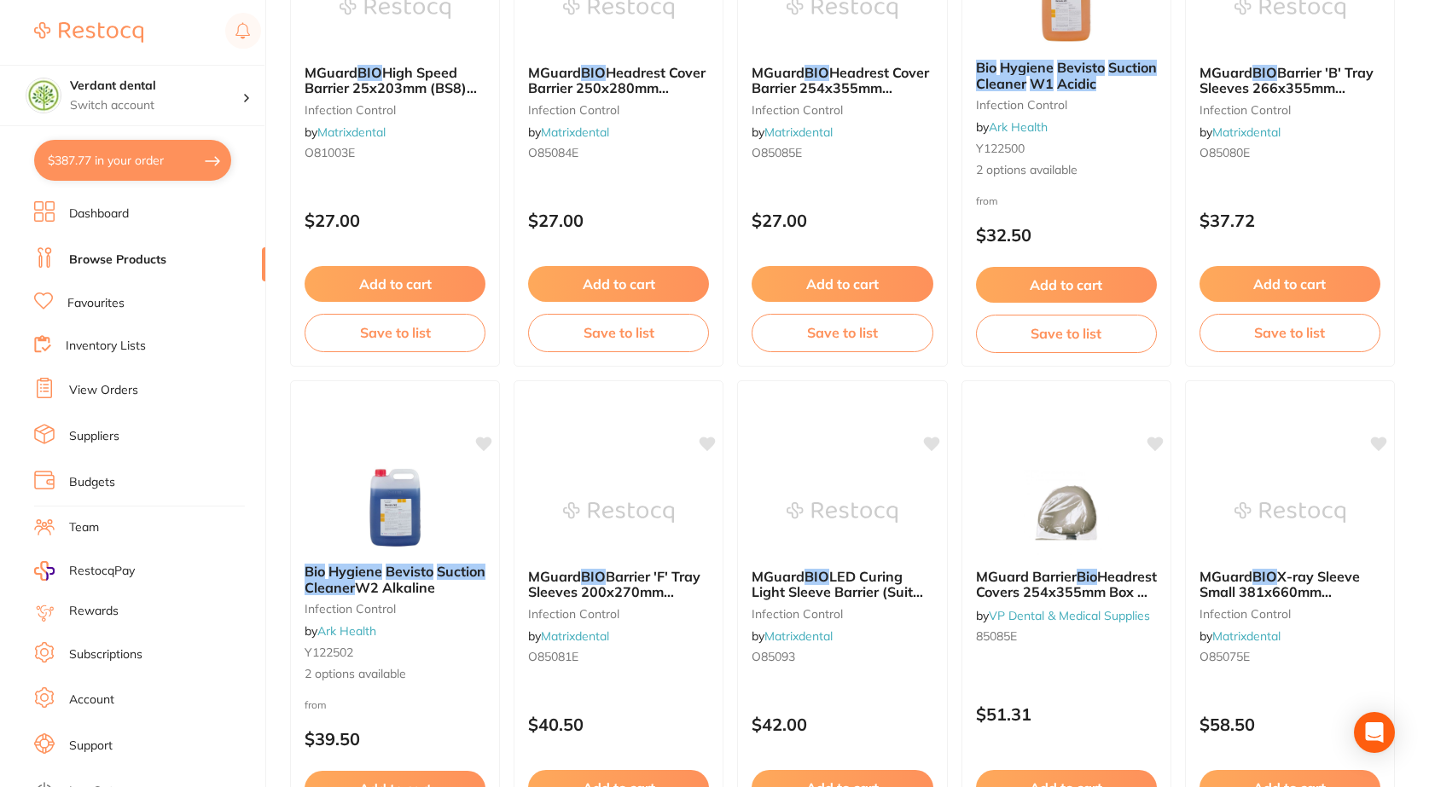
click at [138, 172] on button "$387.77 in your order" at bounding box center [132, 160] width 197 height 41
checkbox input "true"
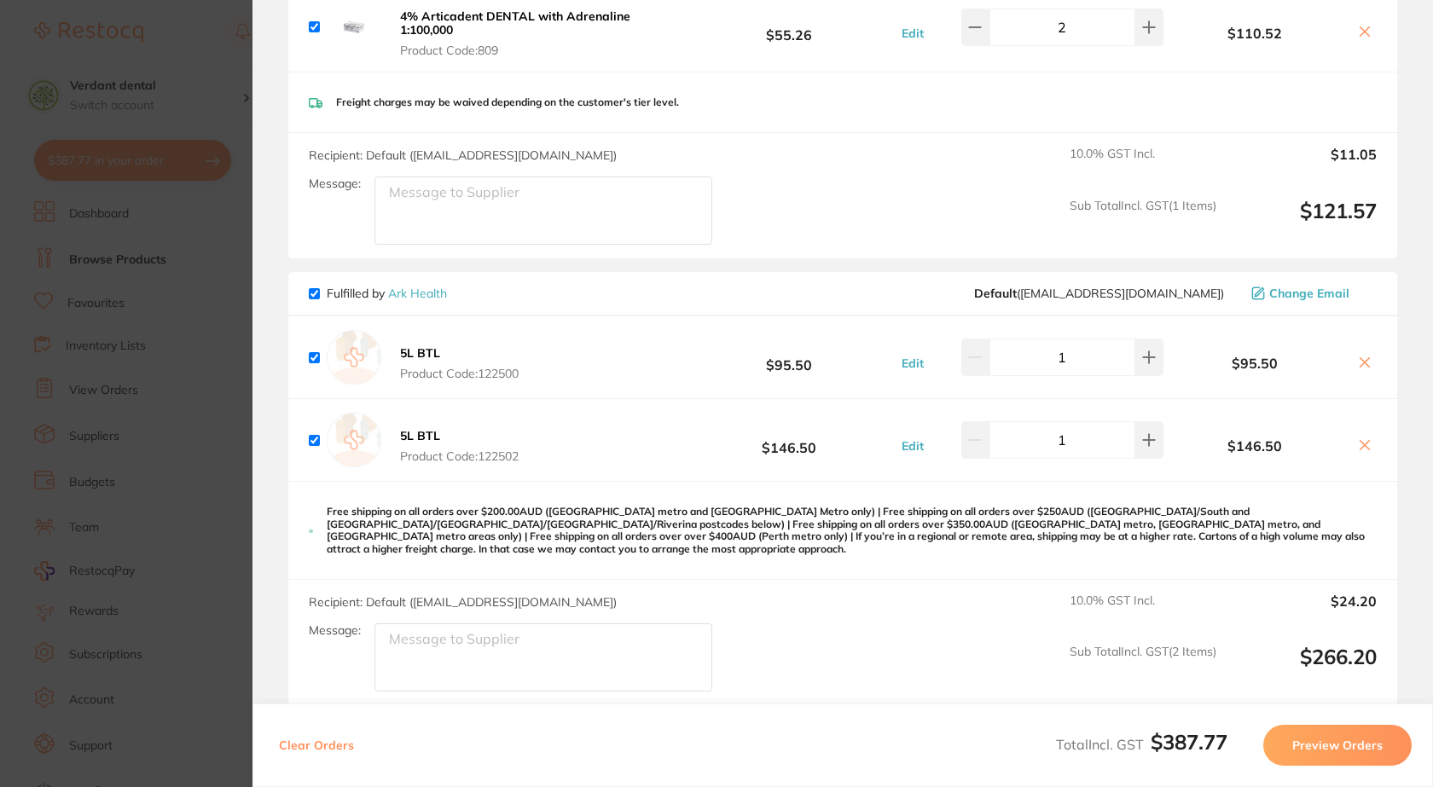
scroll to position [256, 0]
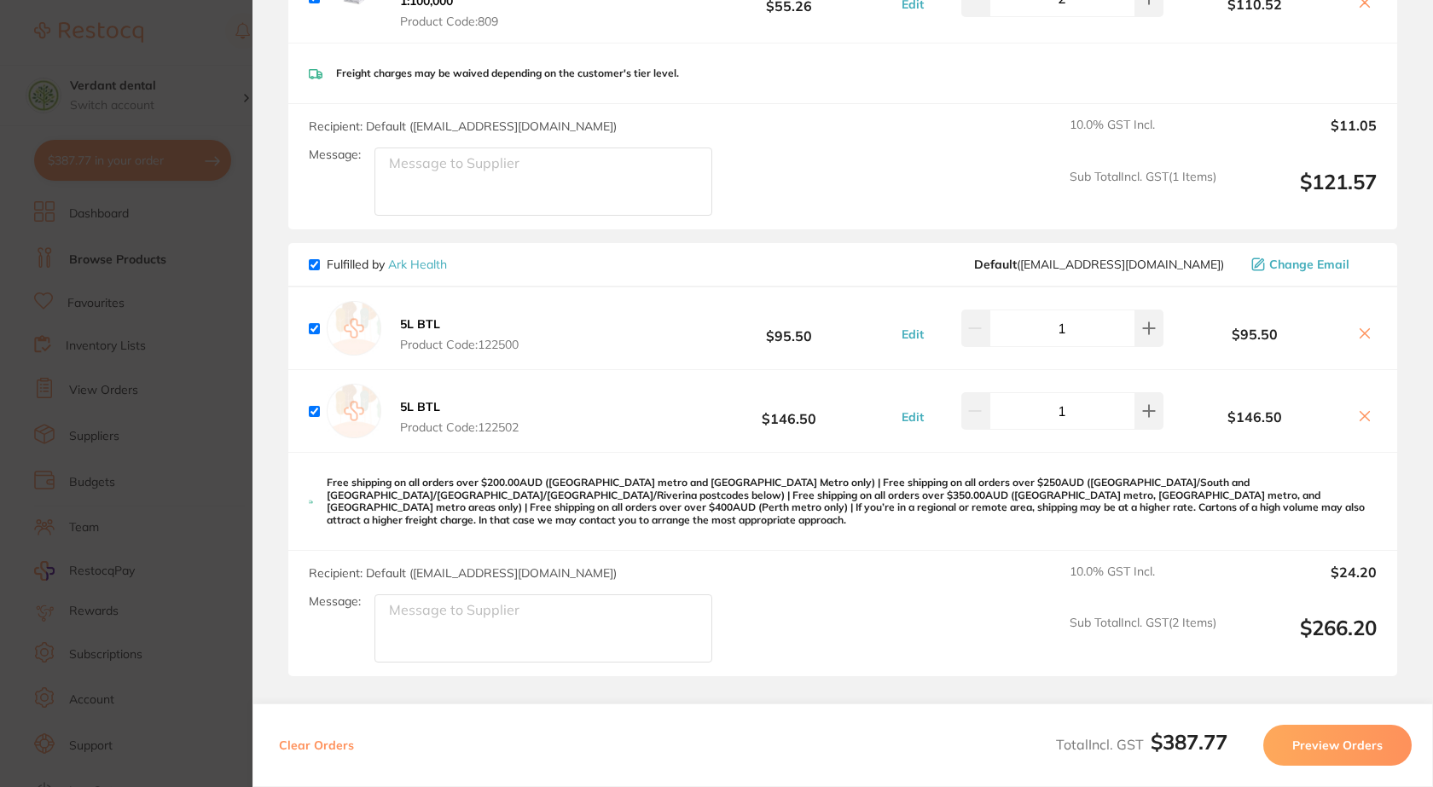
click at [171, 424] on section "Update RRP Set your pre negotiated price for this item. Item Agreed RRP (excl. …" at bounding box center [716, 393] width 1433 height 787
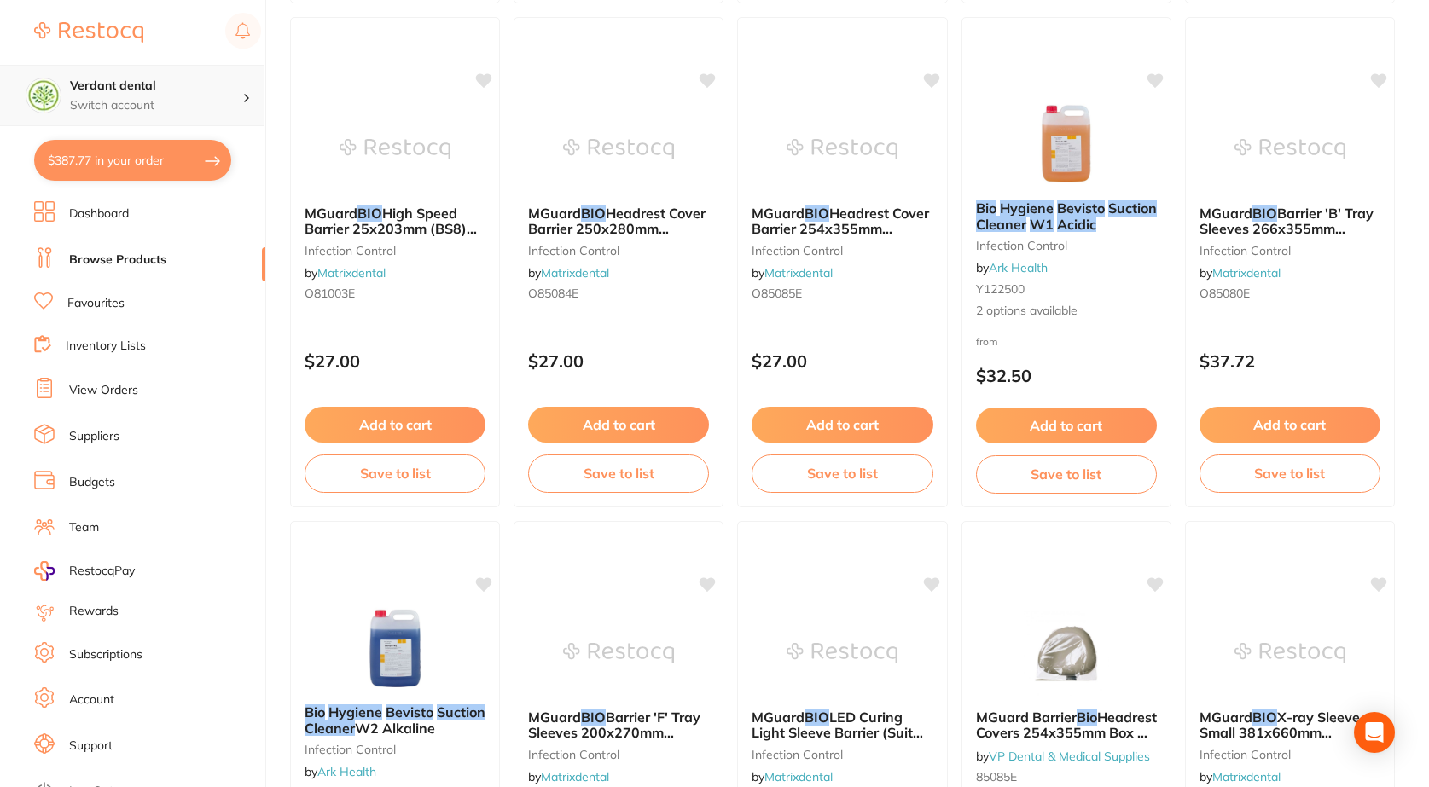
scroll to position [1706, 0]
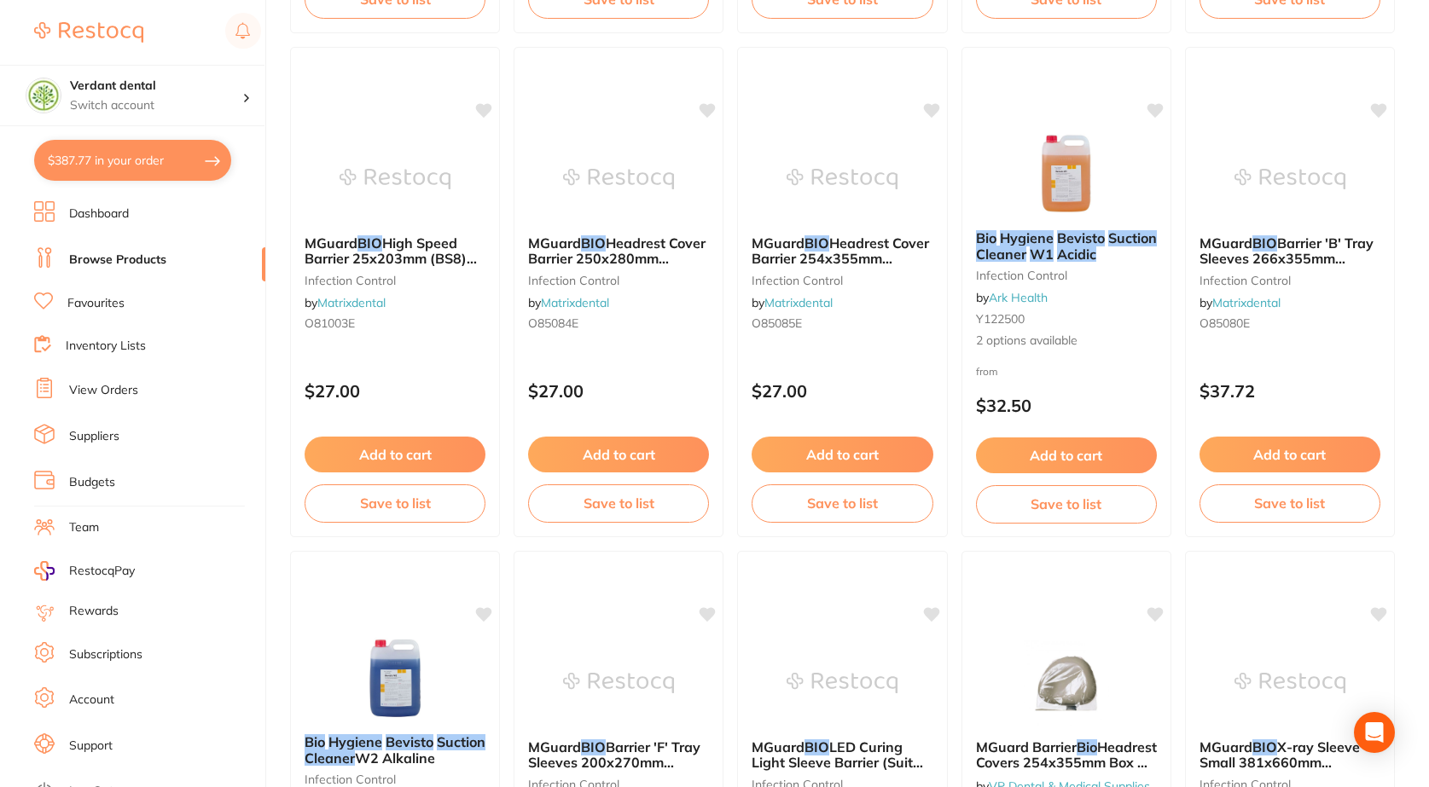
click at [129, 162] on button "$387.77 in your order" at bounding box center [132, 160] width 197 height 41
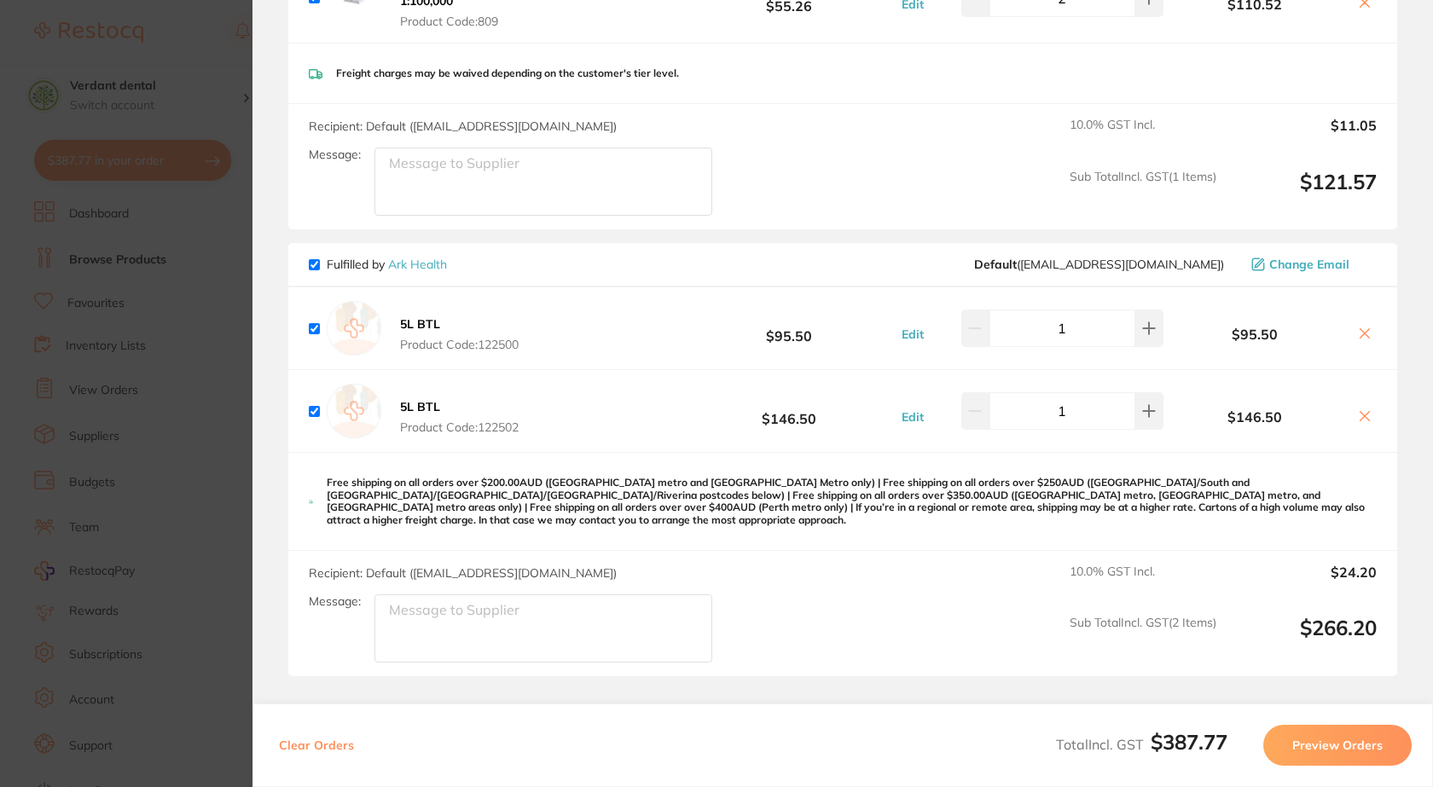
scroll to position [0, 0]
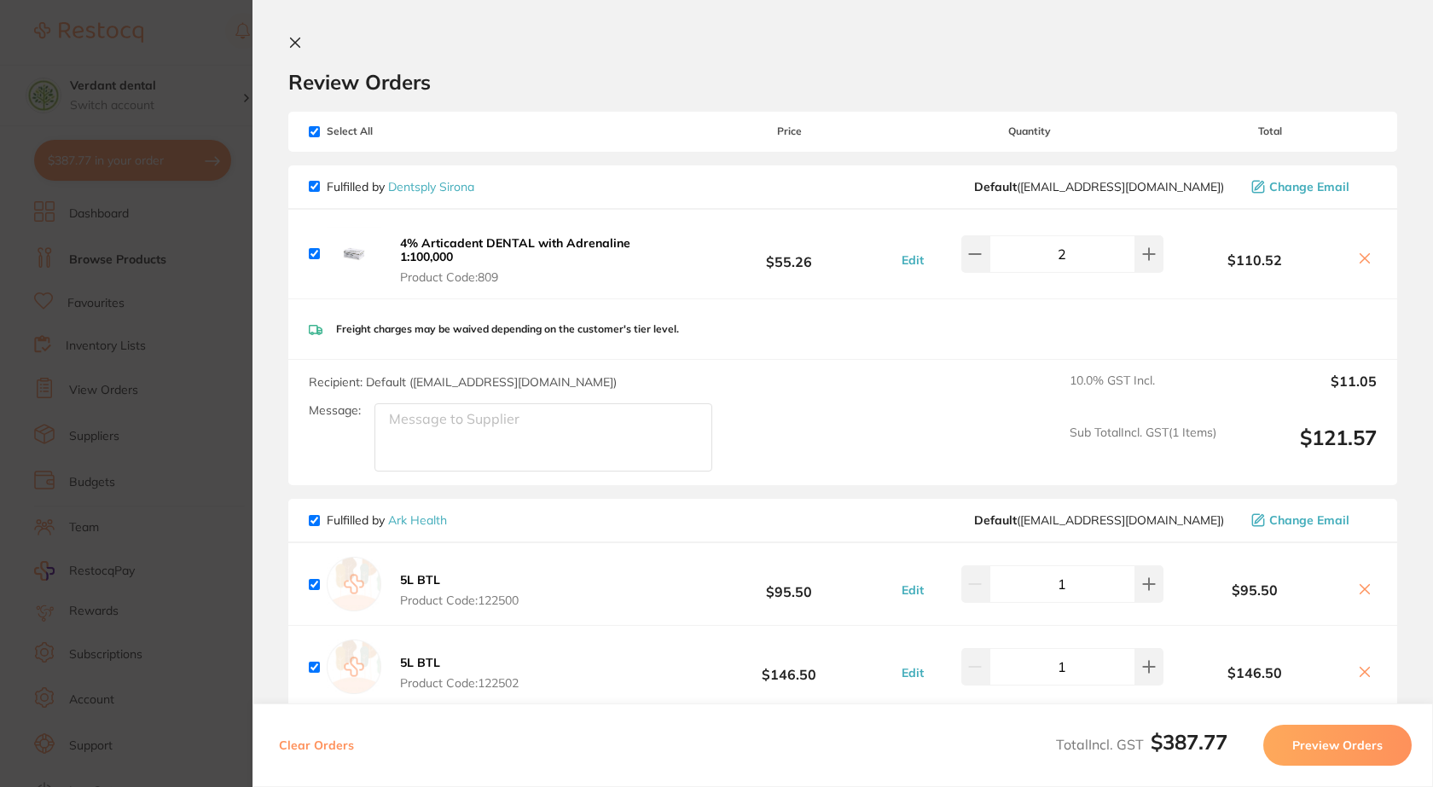
click at [305, 41] on button at bounding box center [298, 44] width 20 height 16
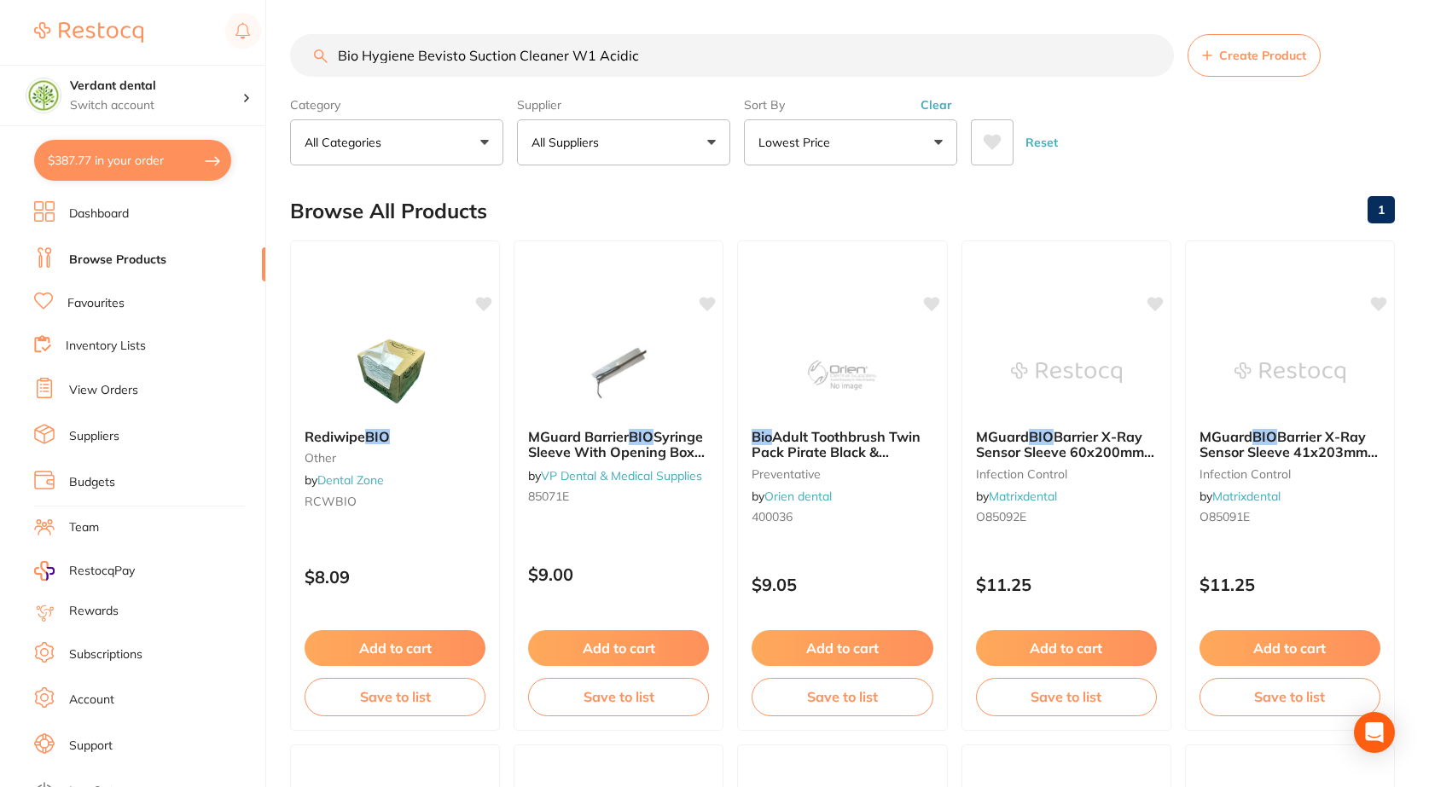
drag, startPoint x: 693, startPoint y: 51, endPoint x: 194, endPoint y: 54, distance: 499.1
click at [194, 54] on div "$387.77 Verdant dental Switch account Verdant dental $387.77 in your order Dash…" at bounding box center [714, 393] width 1429 height 787
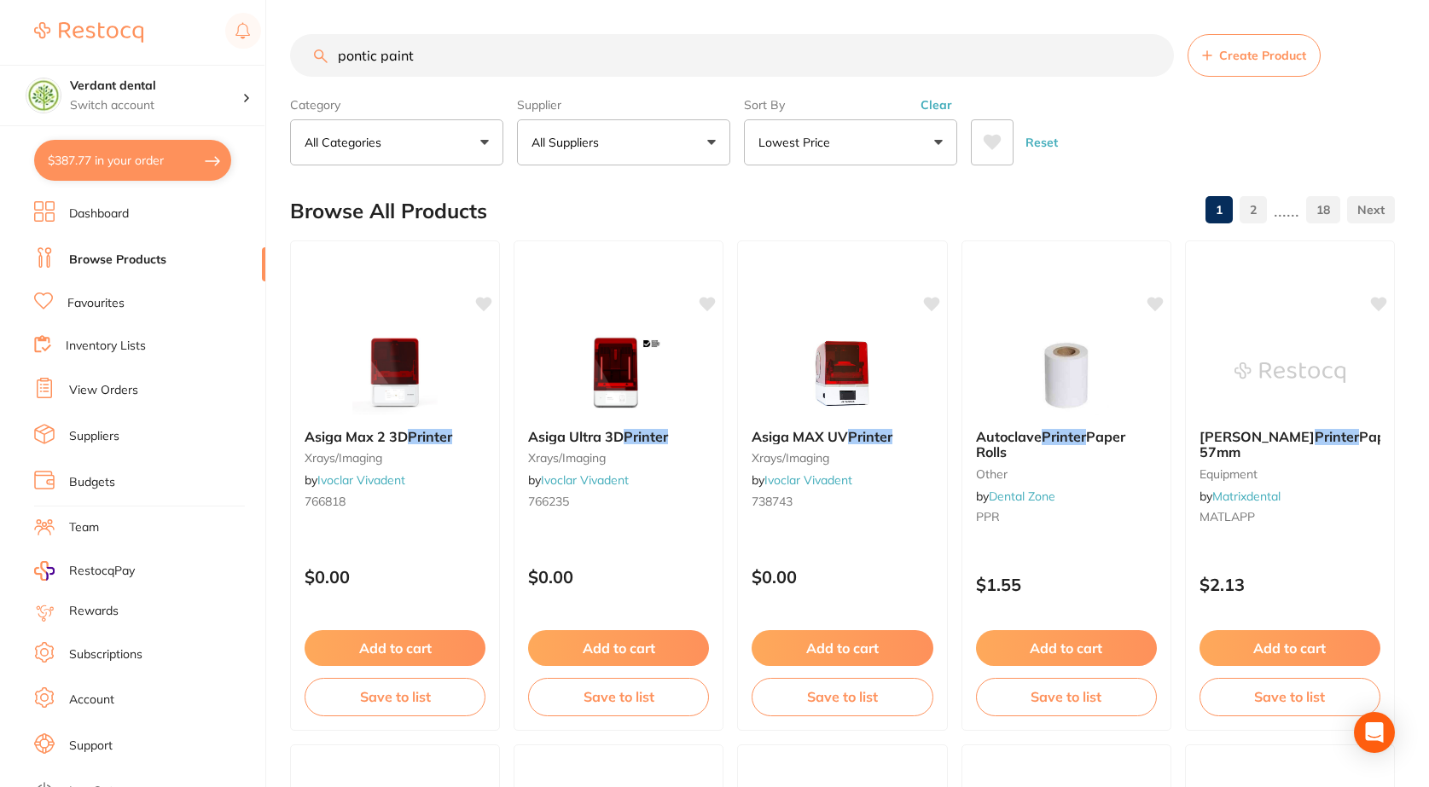
type input "pontic paint"
click at [874, 135] on button "Lowest Price" at bounding box center [850, 142] width 213 height 46
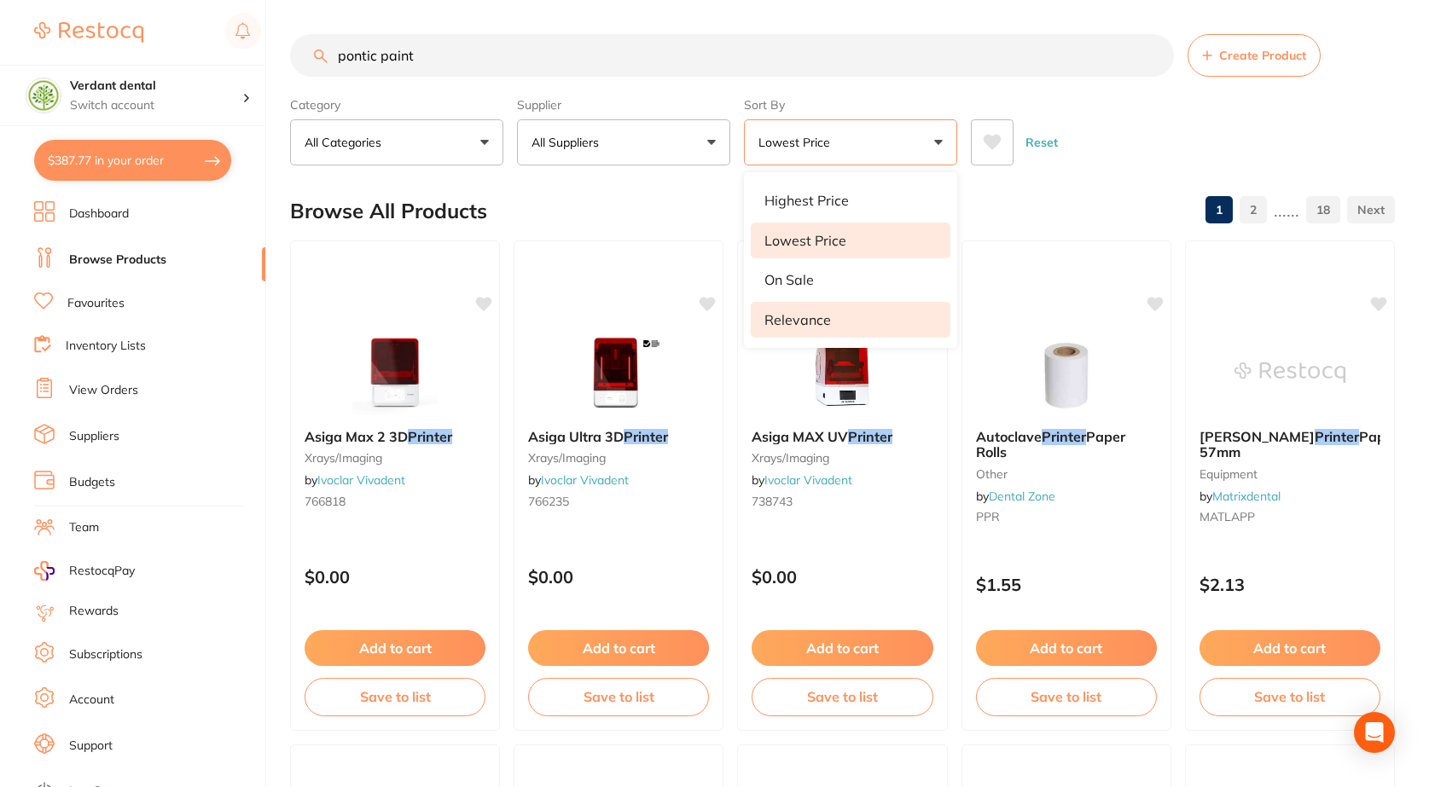
click at [783, 309] on li "Relevance" at bounding box center [851, 320] width 200 height 36
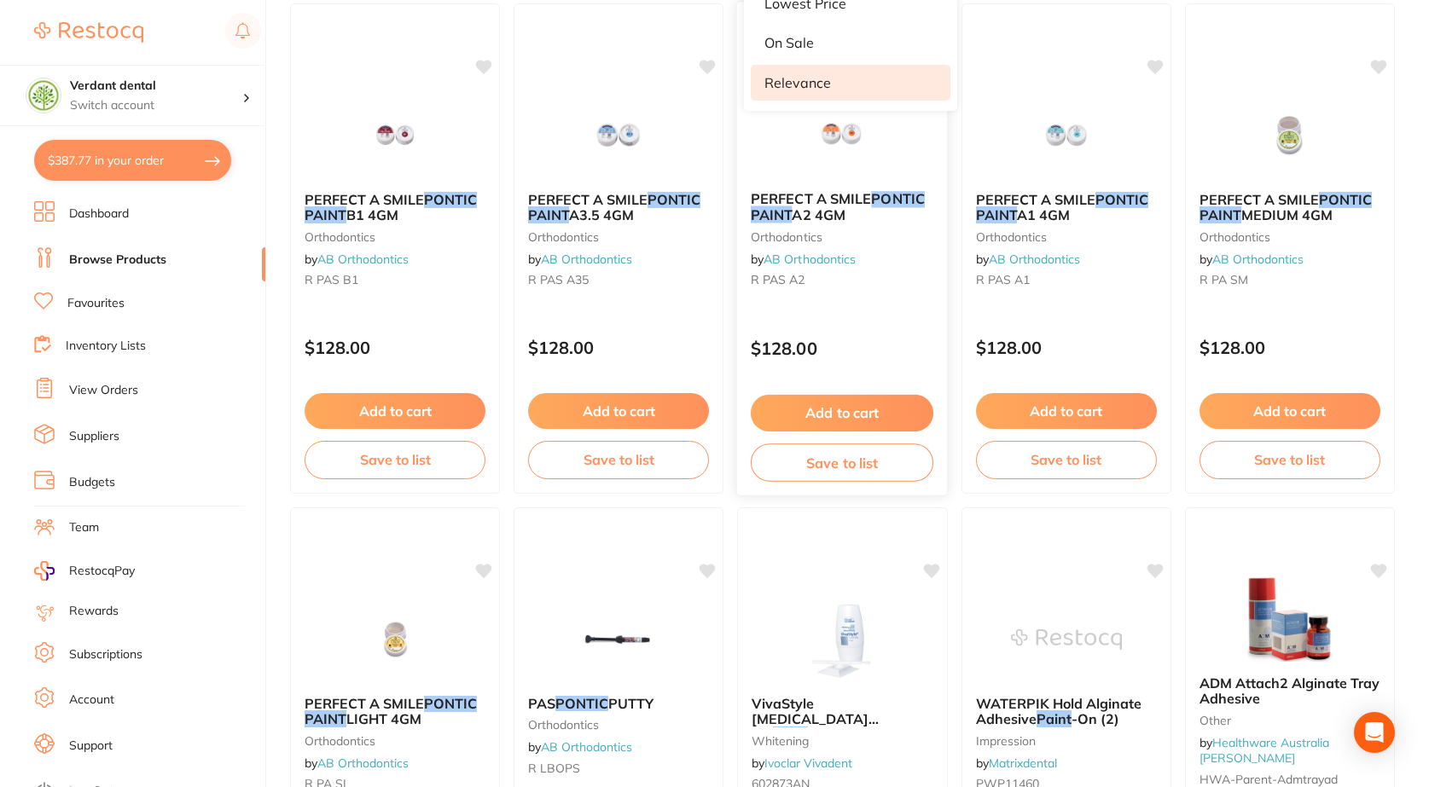
scroll to position [256, 0]
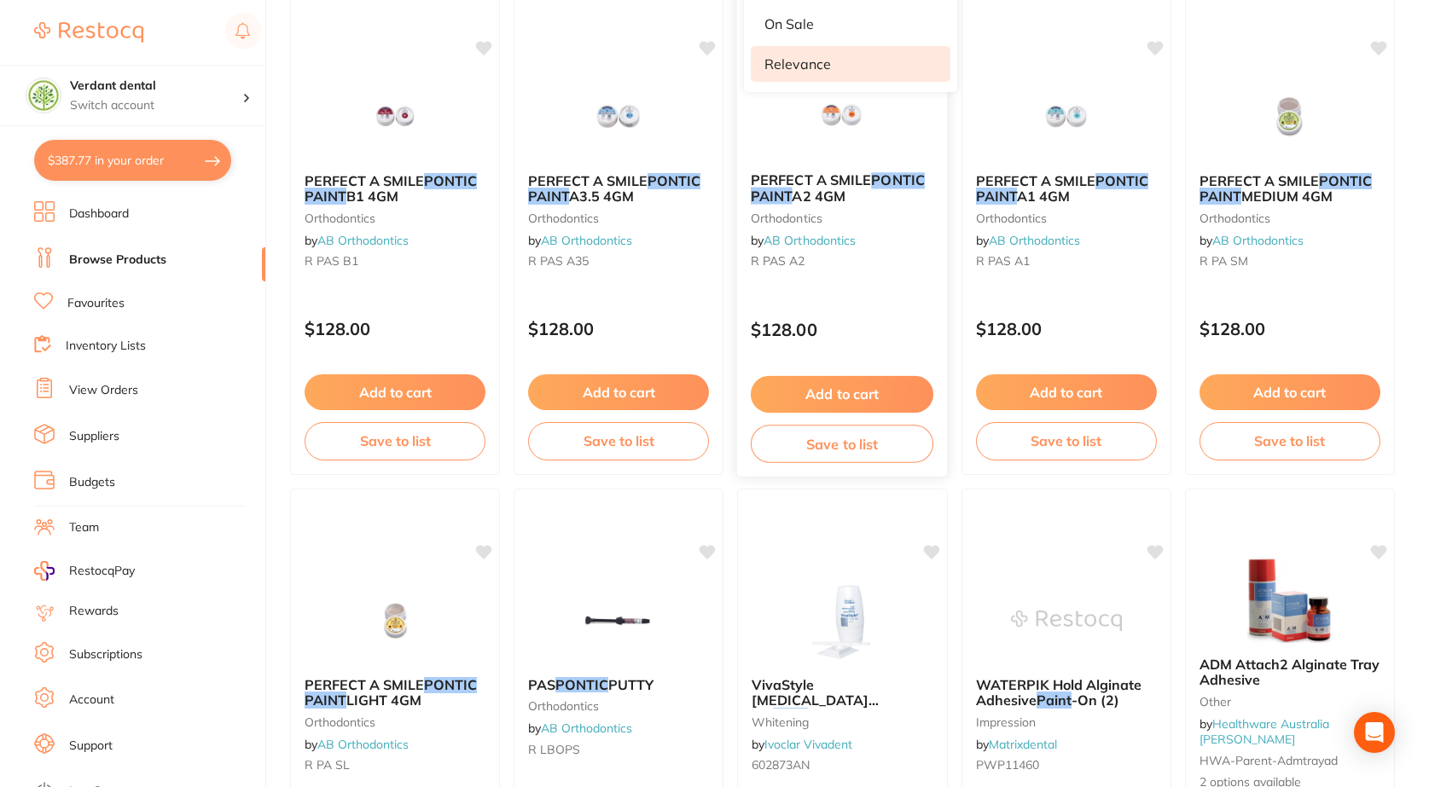
click at [861, 199] on b "PERFECT A SMILE PONTIC PAINT A2 4GM" at bounding box center [842, 188] width 183 height 32
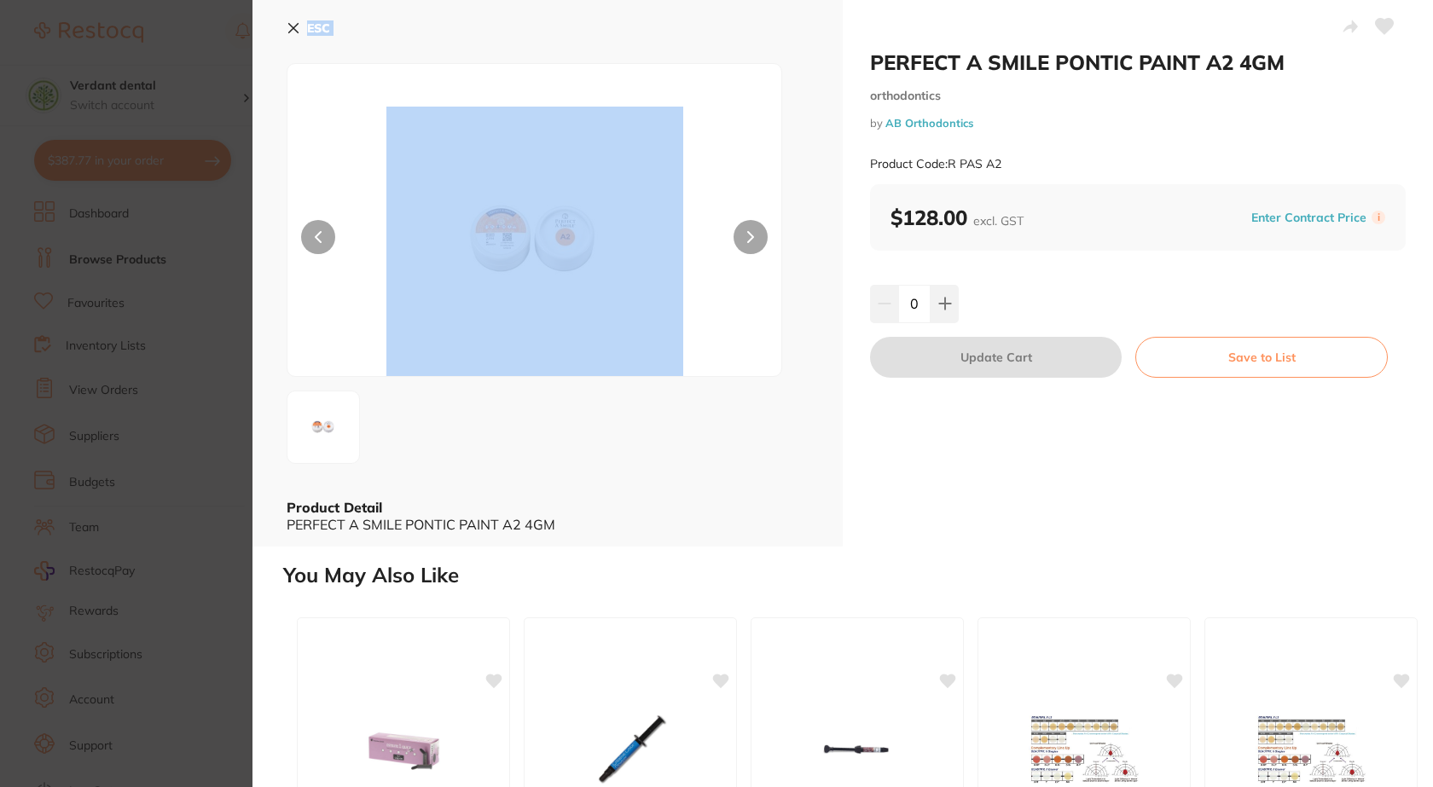
drag, startPoint x: 743, startPoint y: 192, endPoint x: 254, endPoint y: 7, distance: 522.7
click at [740, 192] on section "PERFECT A SMILE PONTIC PAINT A2 4GM orthodontics by AB Orthodontics Product Cod…" at bounding box center [716, 393] width 1433 height 787
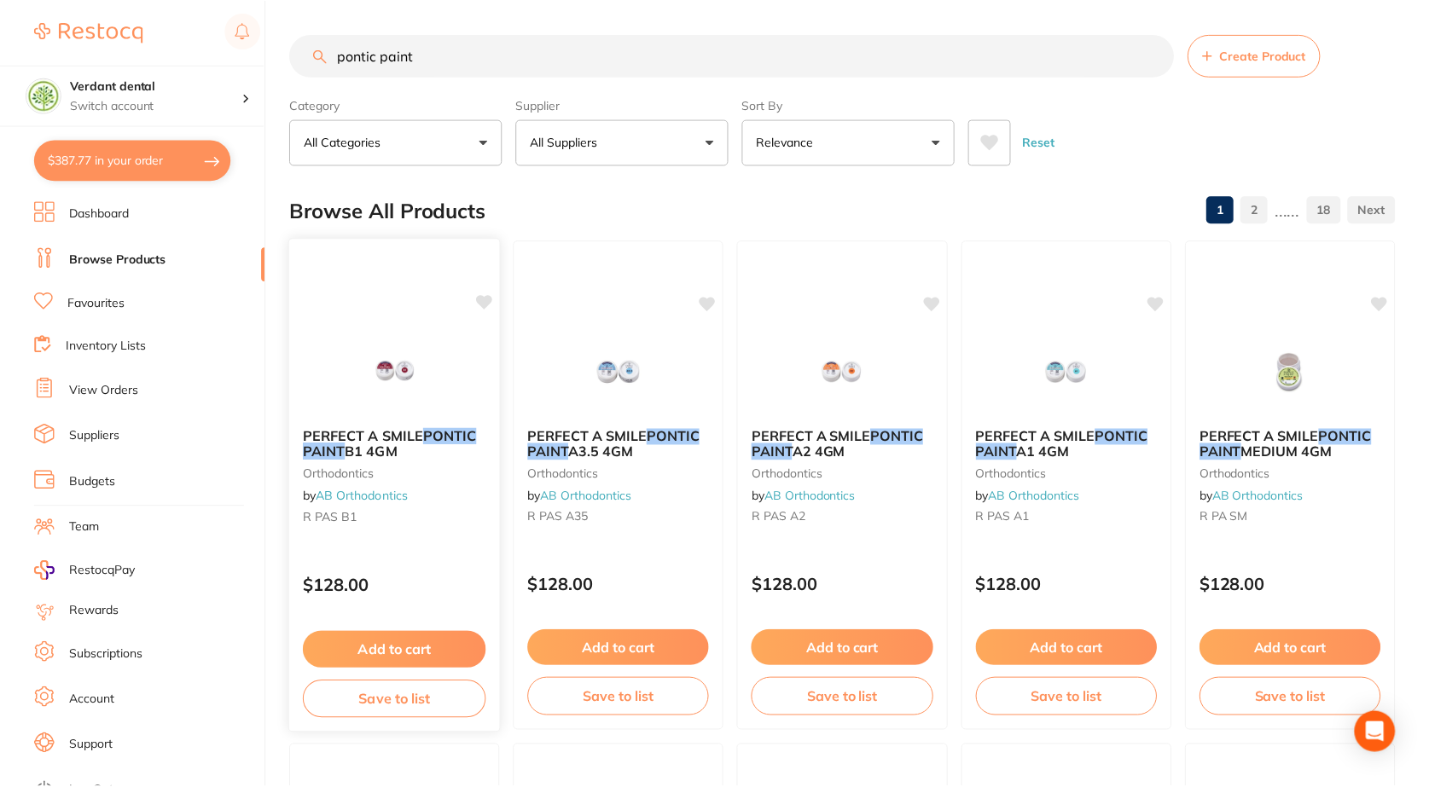
scroll to position [256, 0]
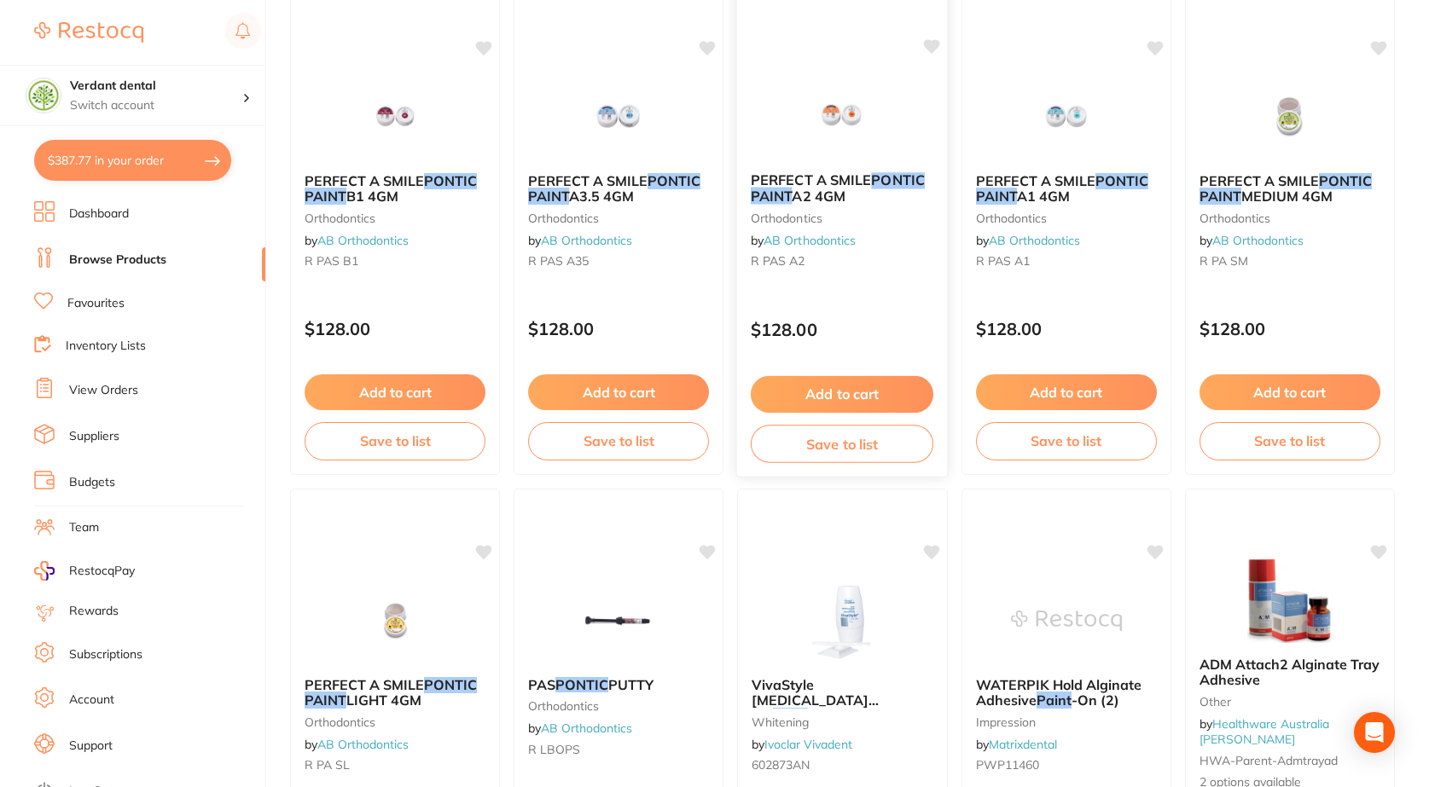
drag, startPoint x: 860, startPoint y: 199, endPoint x: 755, endPoint y: 177, distance: 107.1
click at [755, 177] on b "PERFECT A SMILE PONTIC PAINT A2 4GM" at bounding box center [842, 188] width 183 height 32
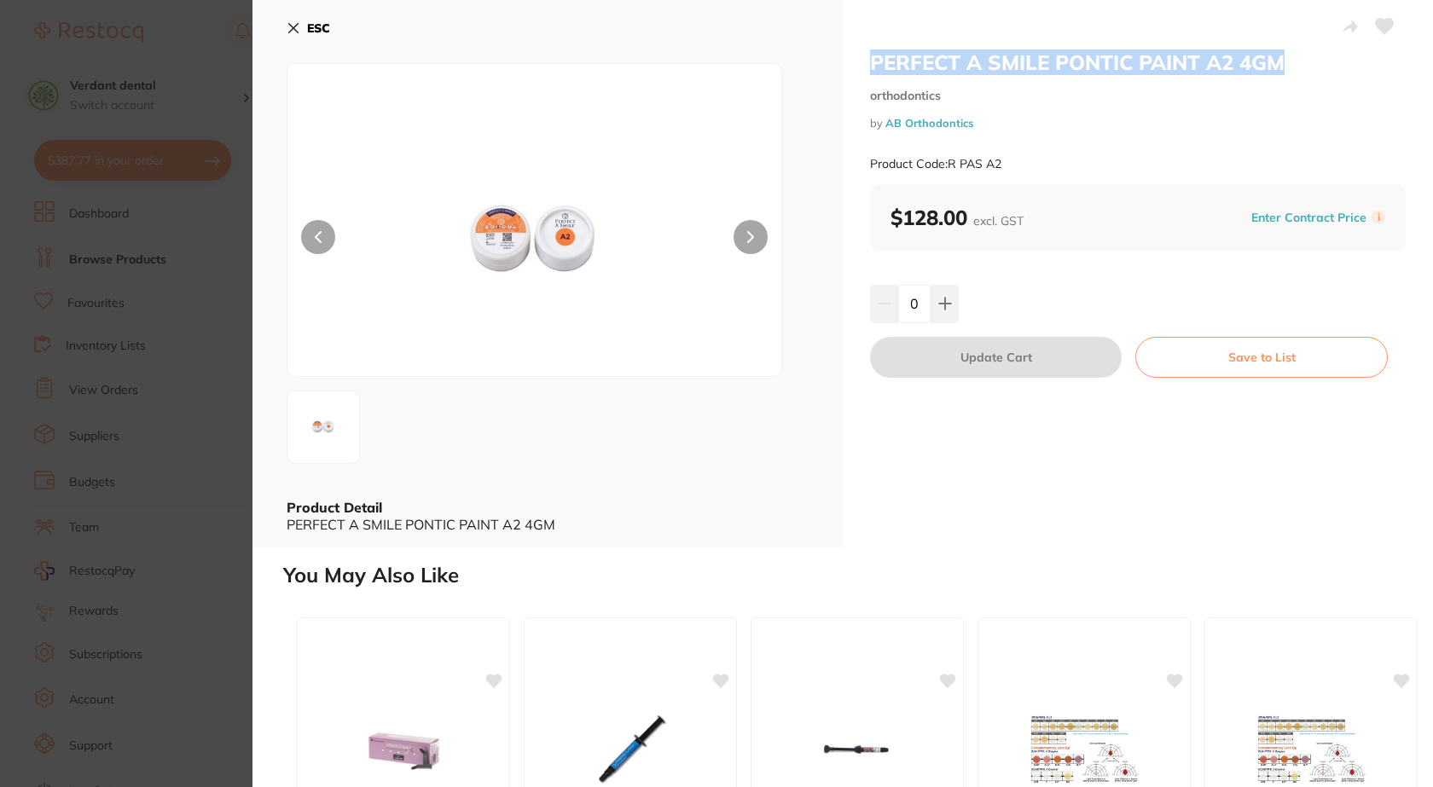
drag, startPoint x: 1292, startPoint y: 59, endPoint x: 845, endPoint y: 49, distance: 448.0
click at [845, 49] on div "PERFECT A SMILE PONTIC PAINT A2 4GM orthodontics by AB Orthodontics Product Cod…" at bounding box center [1138, 273] width 590 height 547
copy h2 "PERFECT A SMILE PONTIC PAINT A2 4GM"
click at [311, 27] on b "ESC" at bounding box center [318, 27] width 23 height 15
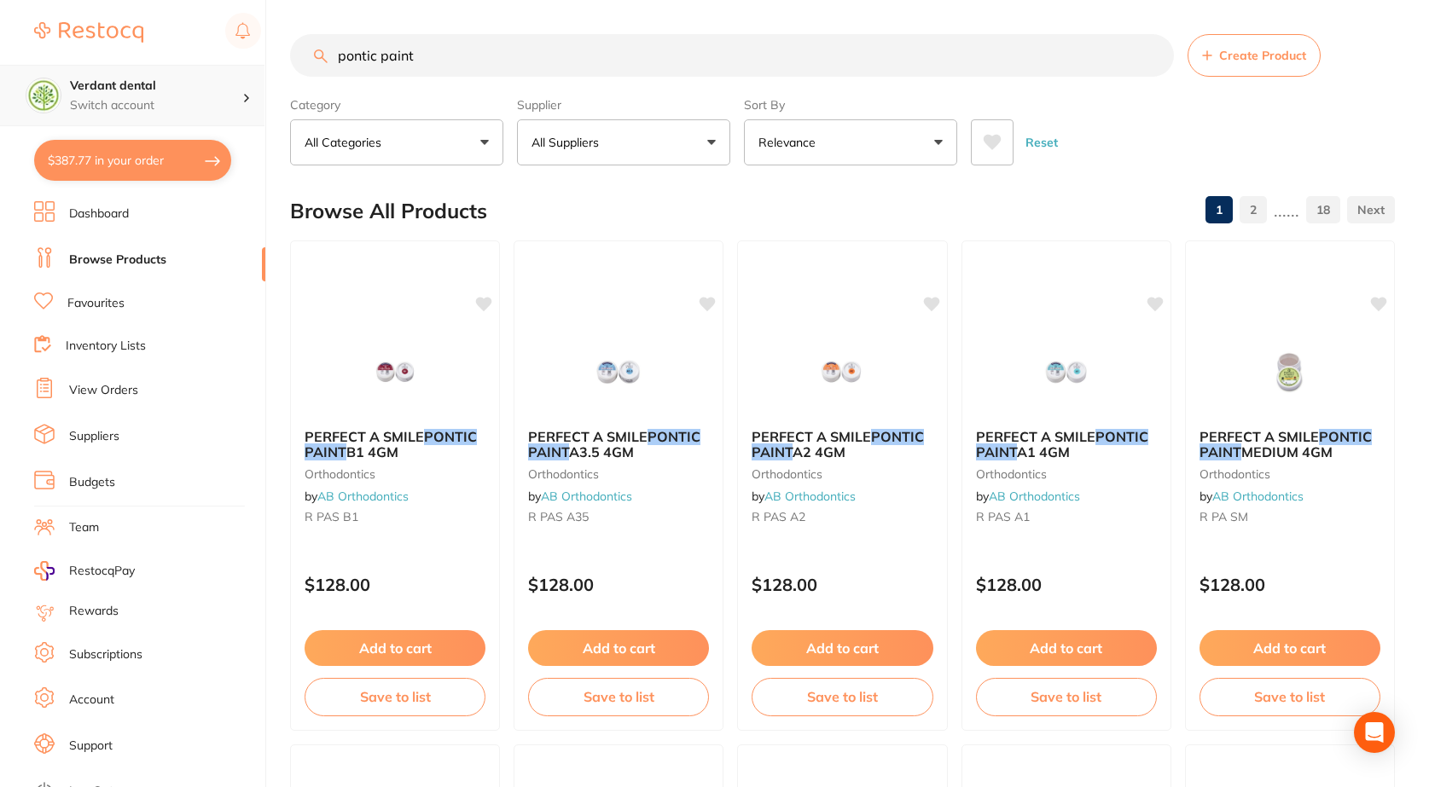
scroll to position [1, 0]
drag, startPoint x: 459, startPoint y: 59, endPoint x: 148, endPoint y: 69, distance: 311.5
click at [148, 69] on div "$387.77 Verdant dental Switch account Verdant dental $387.77 in your order Dash…" at bounding box center [714, 393] width 1429 height 787
paste input "PERFECT A SMILE PONTIC PAINT A2 4GM"
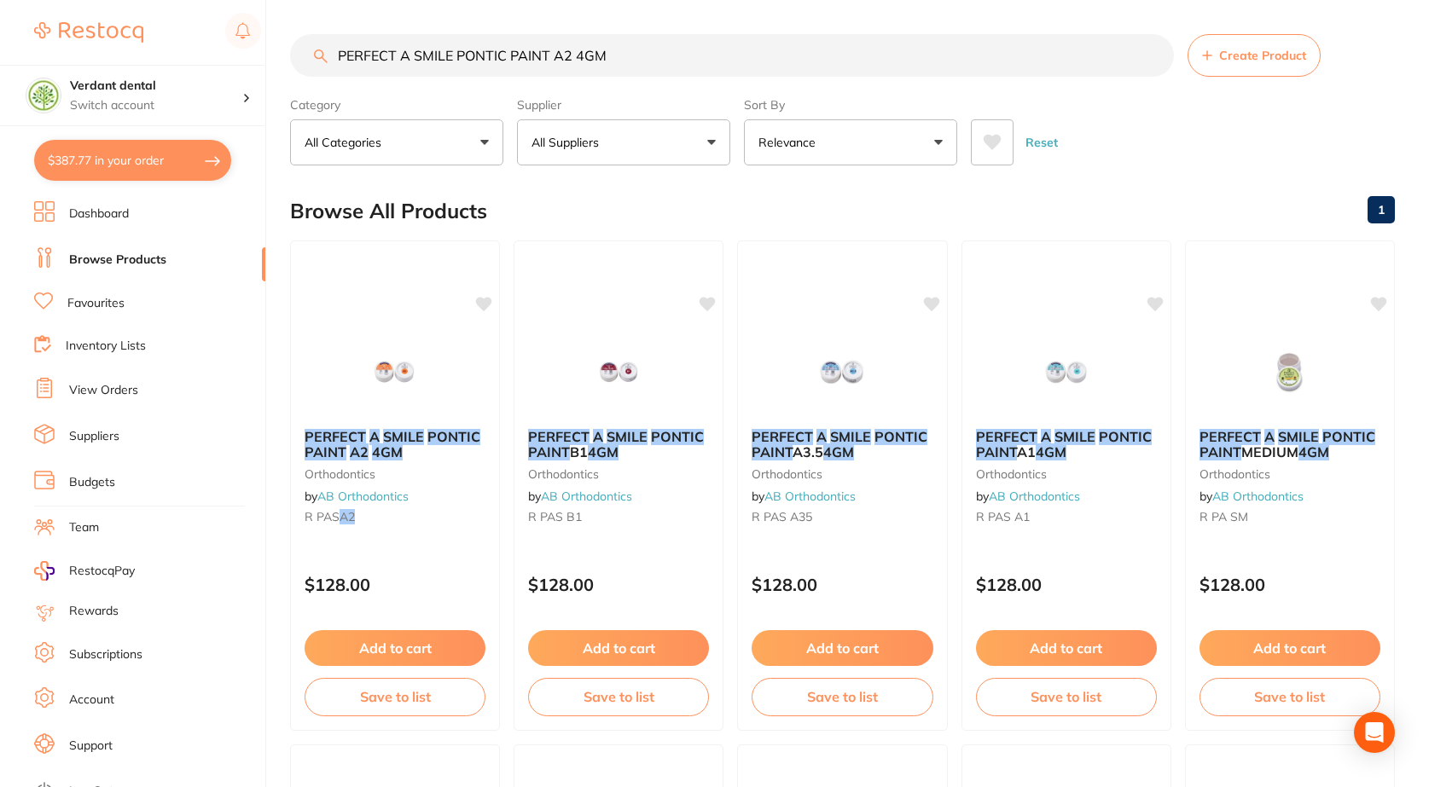
type input "PERFECT A SMILE PONTIC PAINT A2 4GM"
click at [633, 140] on button "All Suppliers" at bounding box center [623, 142] width 213 height 46
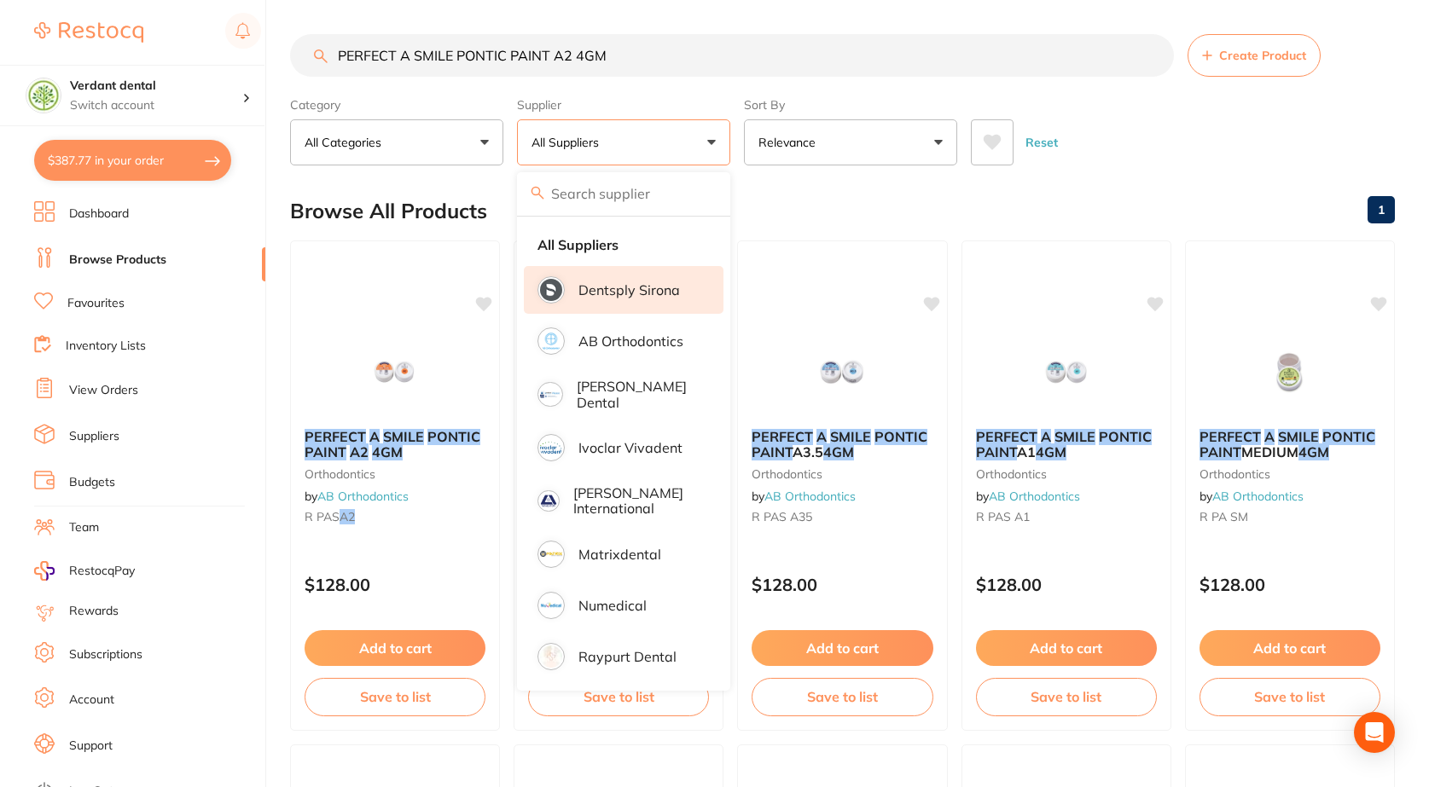
click at [636, 302] on li "Dentsply Sirona" at bounding box center [624, 290] width 200 height 48
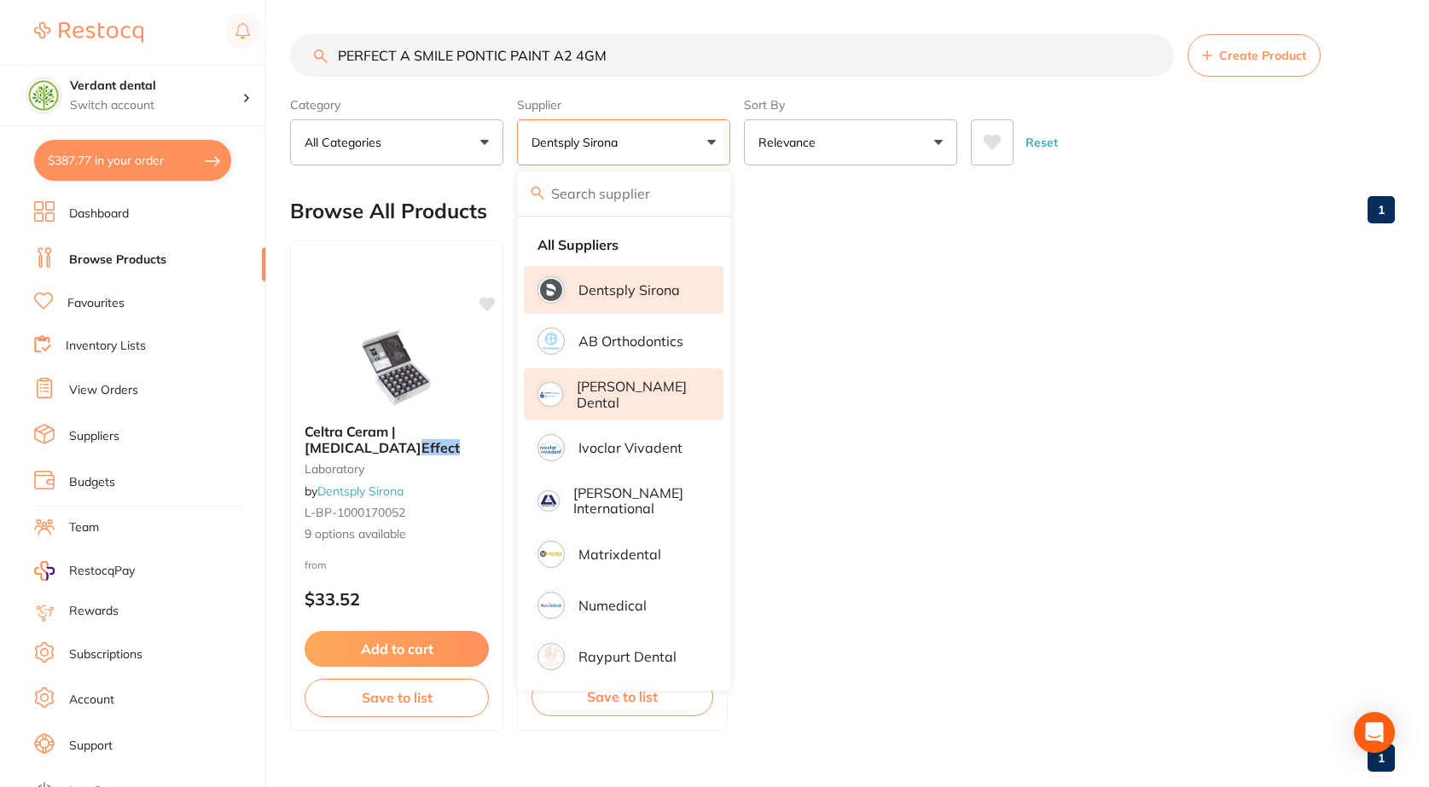
click at [659, 407] on li "[PERSON_NAME] Dental" at bounding box center [624, 395] width 200 height 52
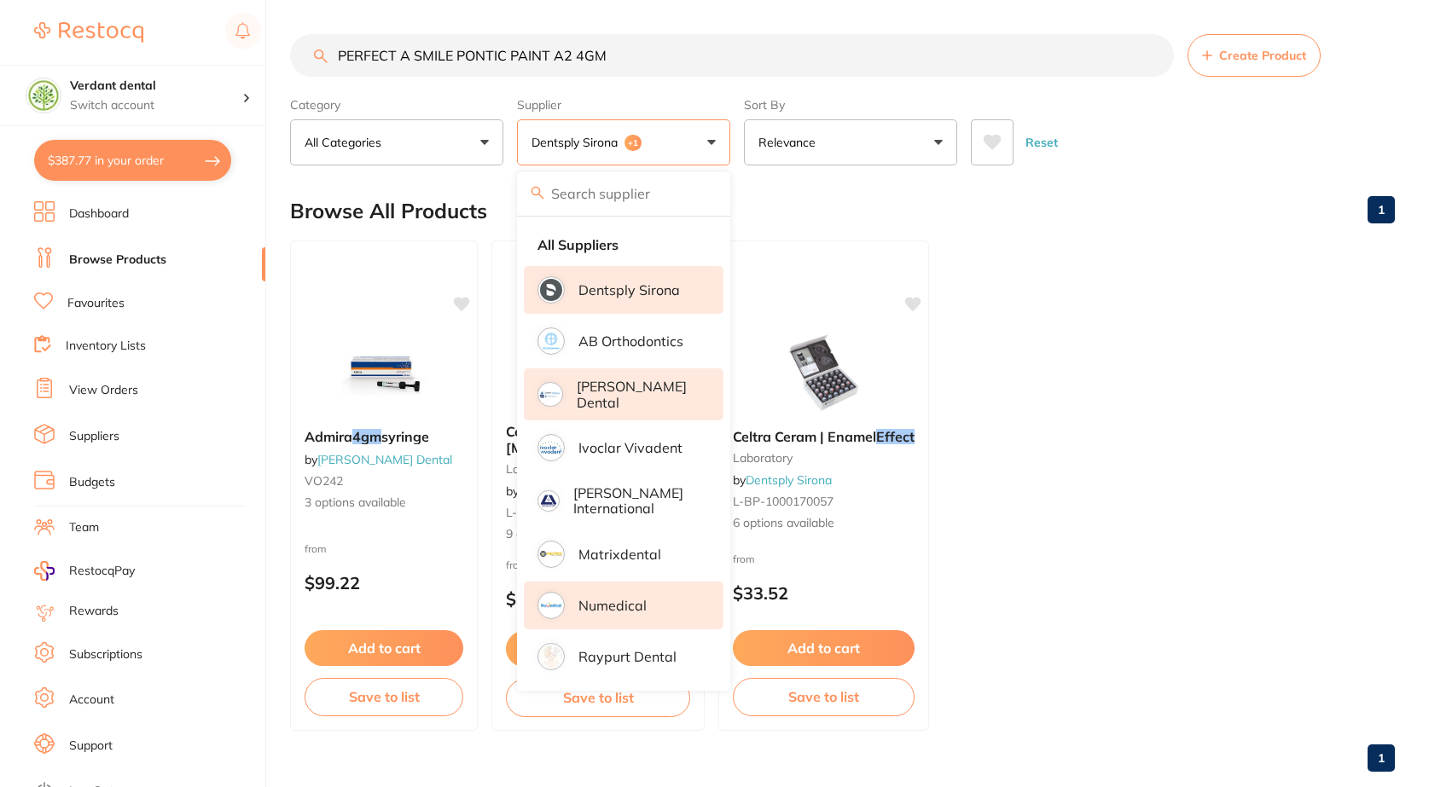
click at [641, 601] on p "Numedical" at bounding box center [612, 605] width 68 height 15
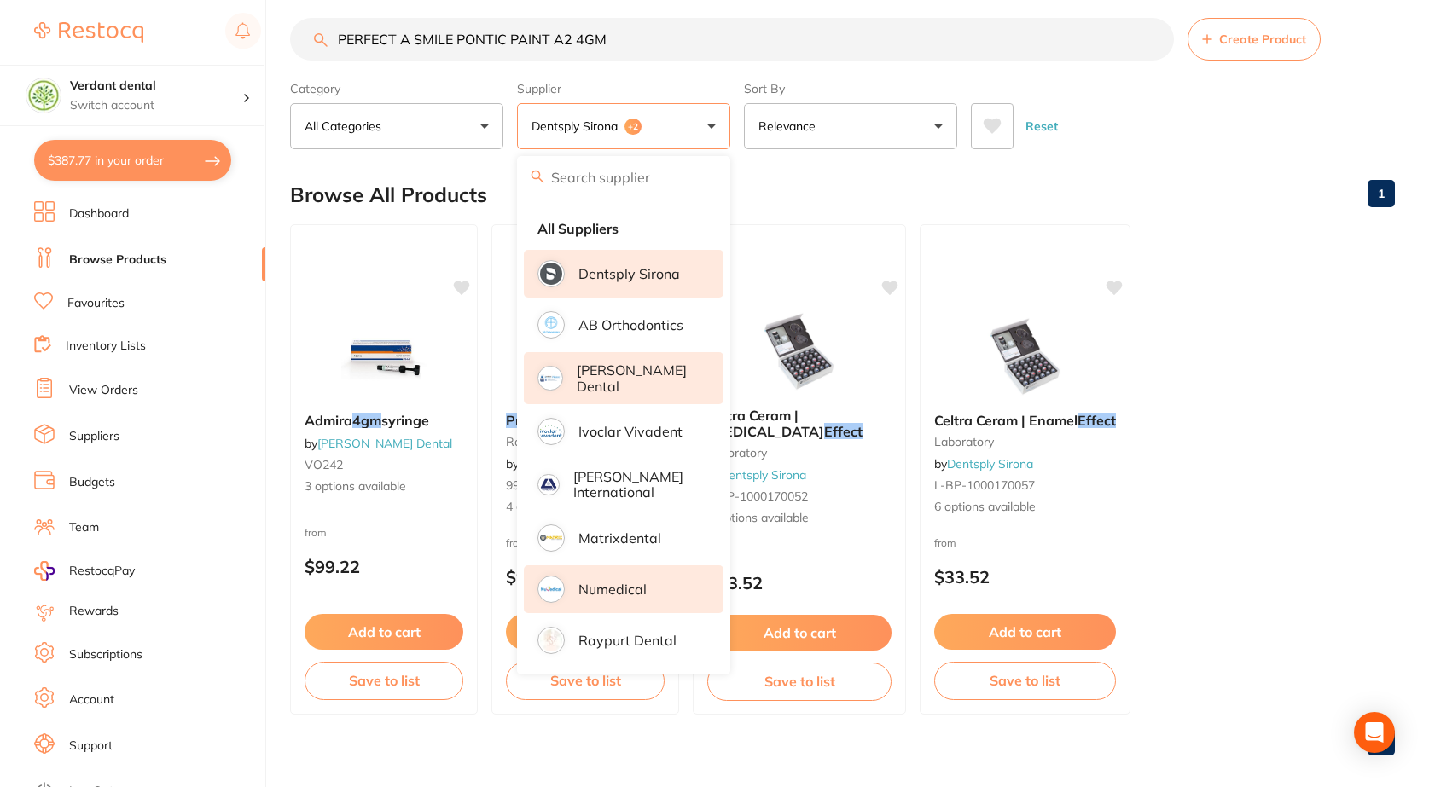
scroll to position [32, 0]
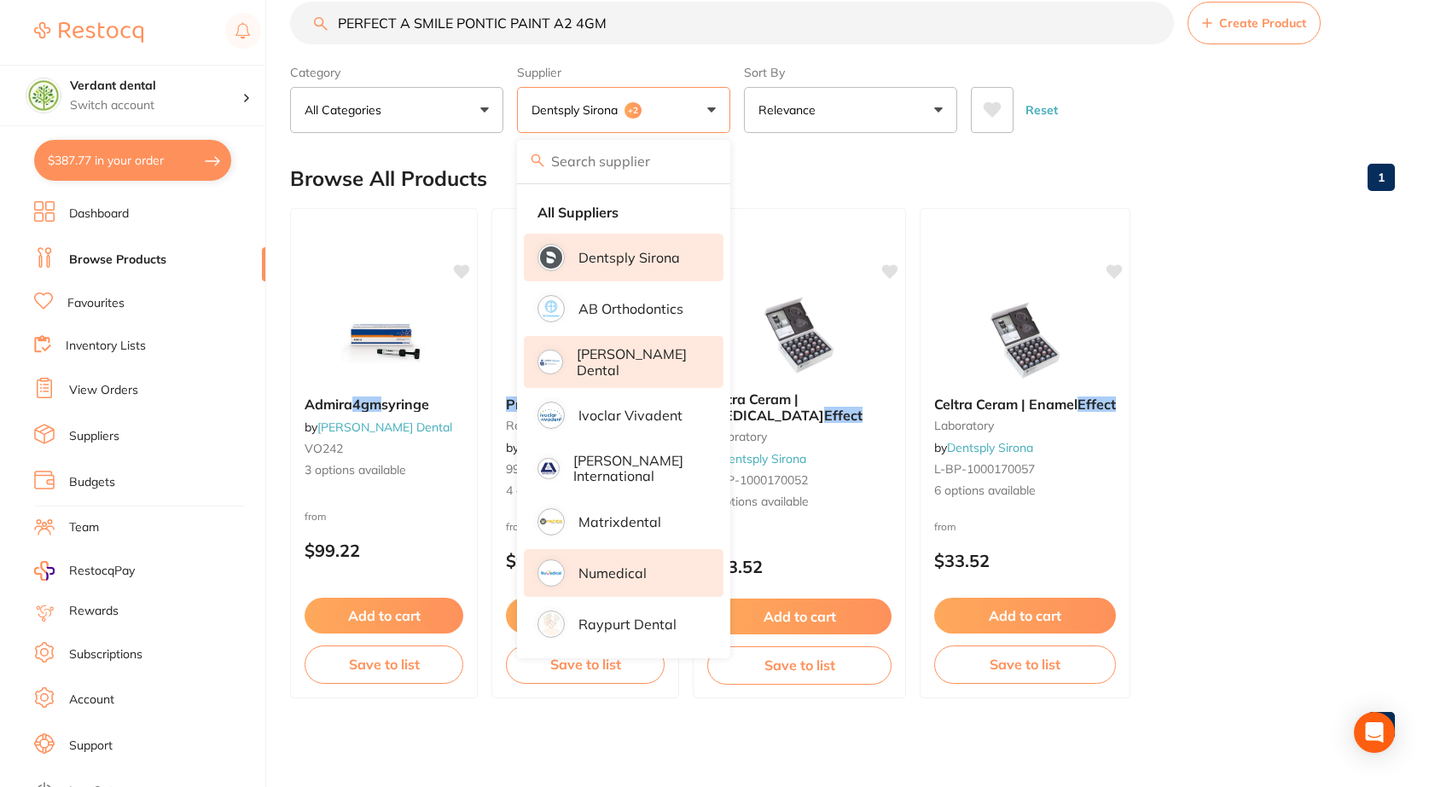
click at [1238, 366] on ul "Admira 4gm syringe by [PERSON_NAME] Dental VO242 3 options available from $99.2…" at bounding box center [842, 453] width 1105 height 491
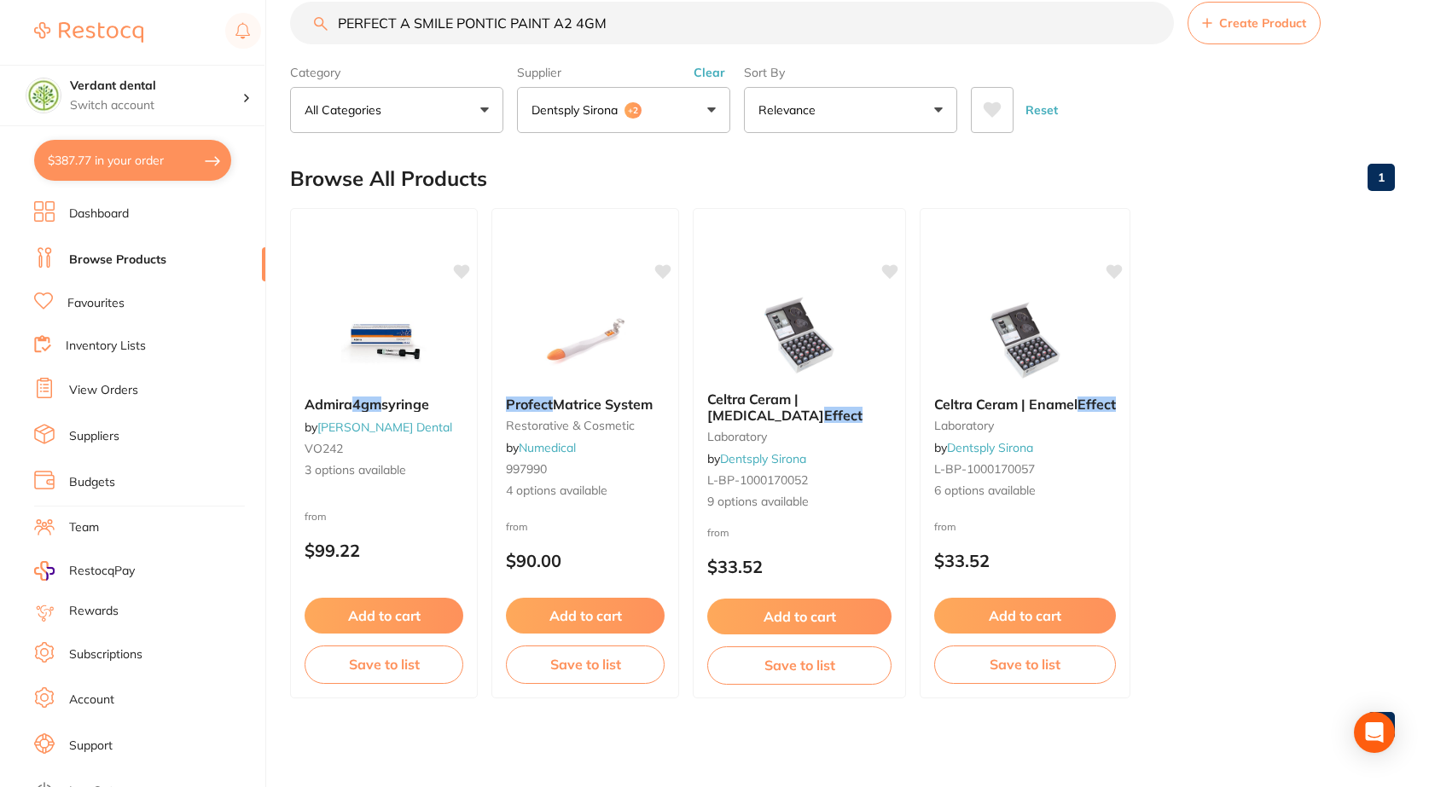
click at [708, 73] on button "Clear" at bounding box center [709, 72] width 42 height 15
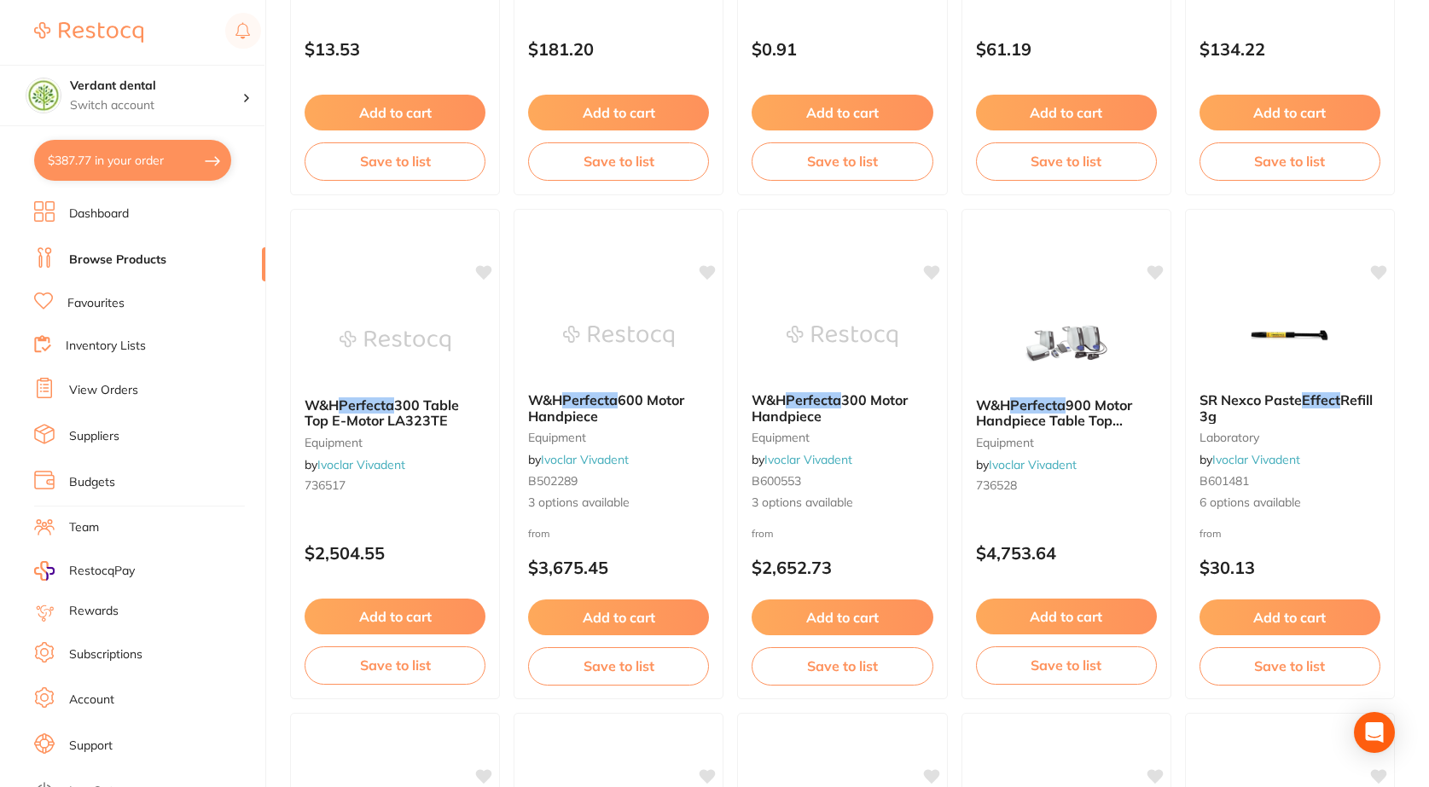
scroll to position [2047, 0]
